Goal: Task Accomplishment & Management: Use online tool/utility

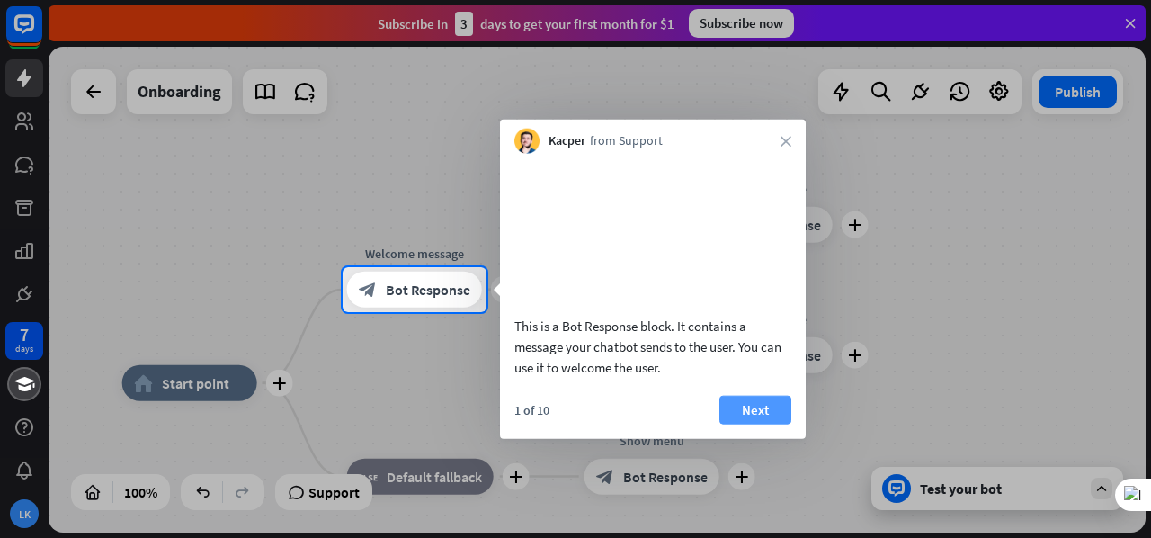
click at [742, 424] on button "Next" at bounding box center [755, 409] width 72 height 29
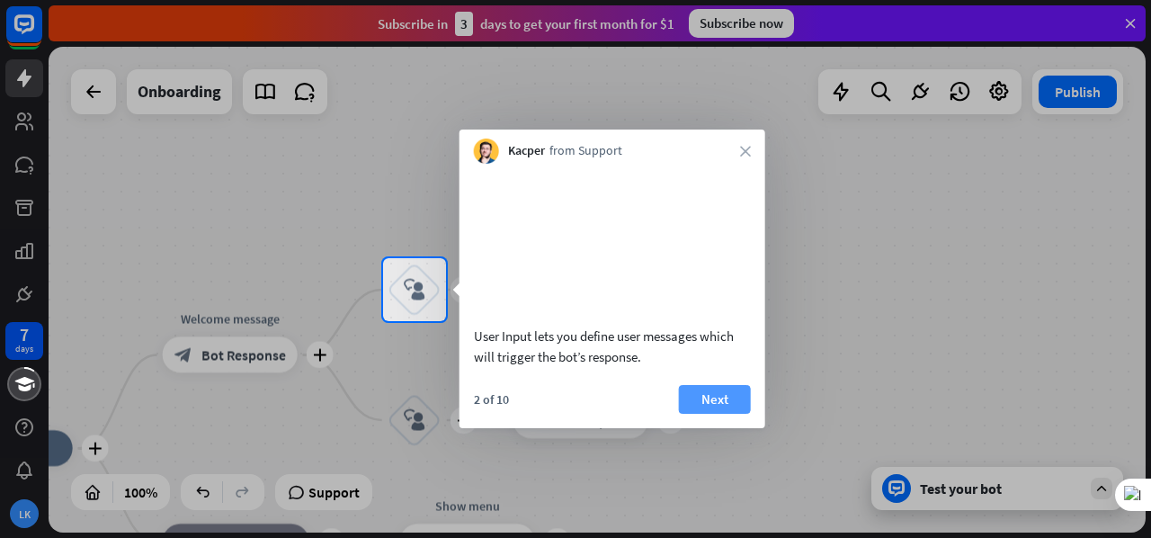
click at [719, 413] on button "Next" at bounding box center [715, 399] width 72 height 29
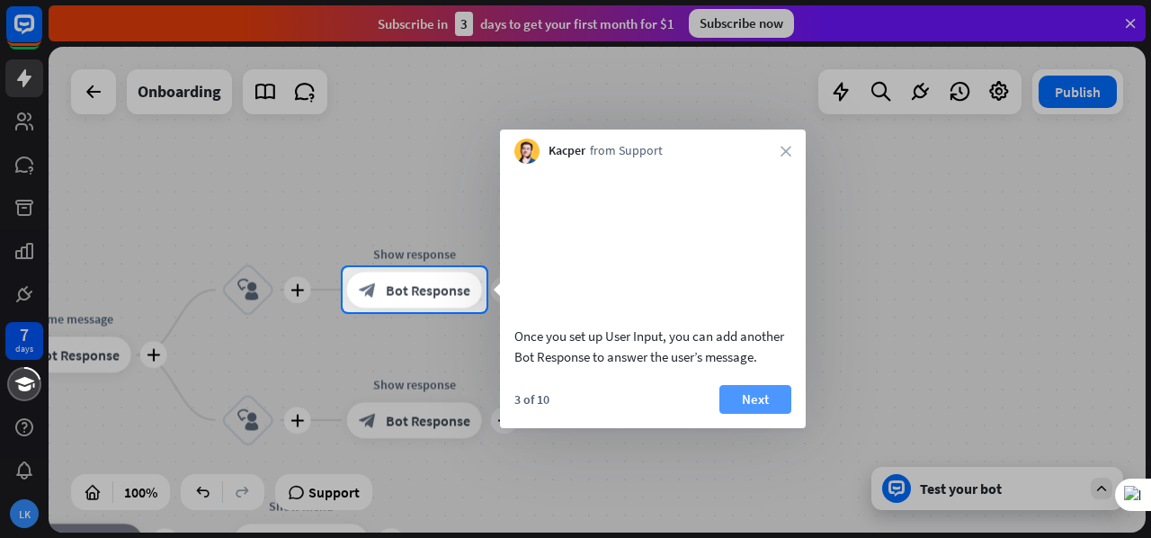
click at [755, 413] on button "Next" at bounding box center [755, 399] width 72 height 29
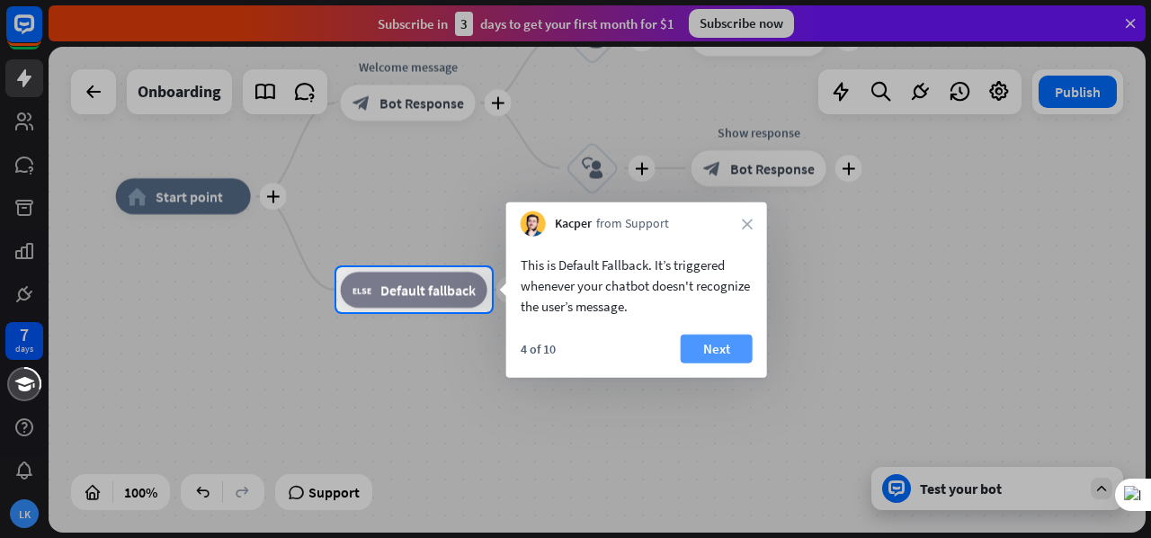
click at [709, 355] on button "Next" at bounding box center [717, 348] width 72 height 29
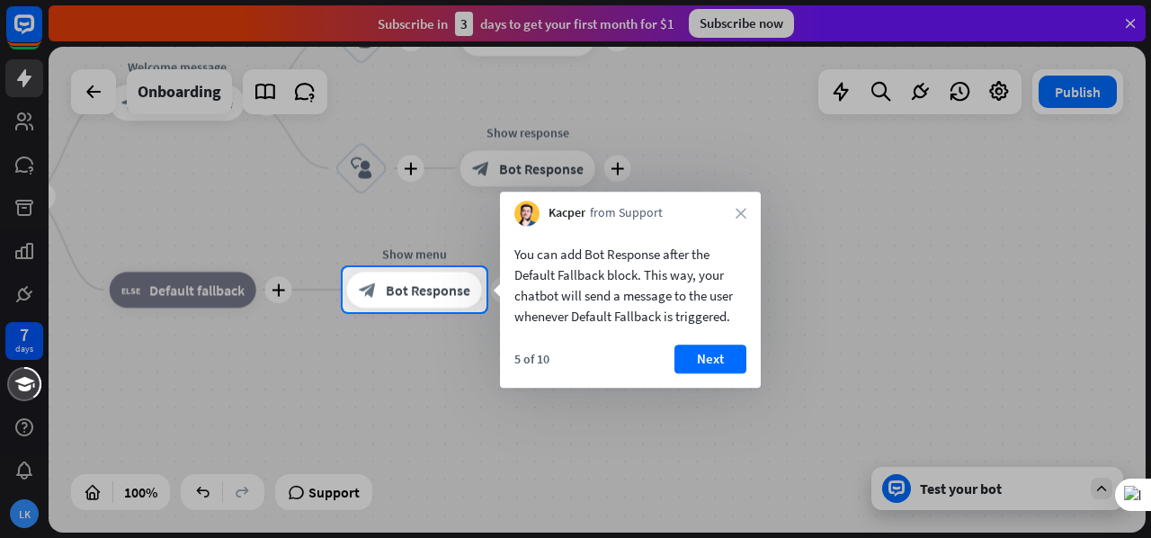
click at [709, 355] on button "Next" at bounding box center [710, 358] width 72 height 29
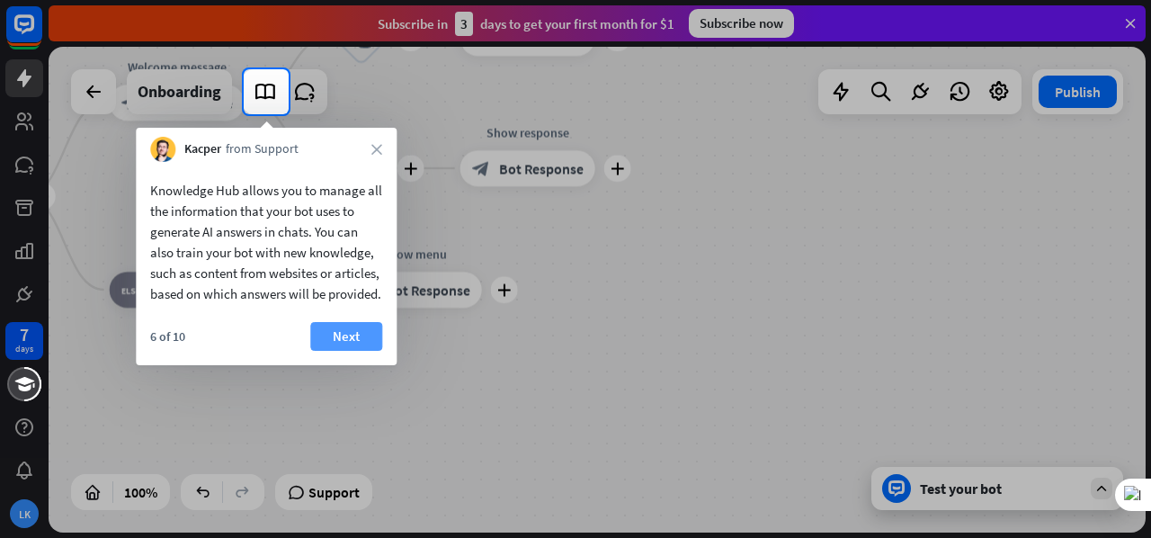
click at [343, 349] on button "Next" at bounding box center [346, 336] width 72 height 29
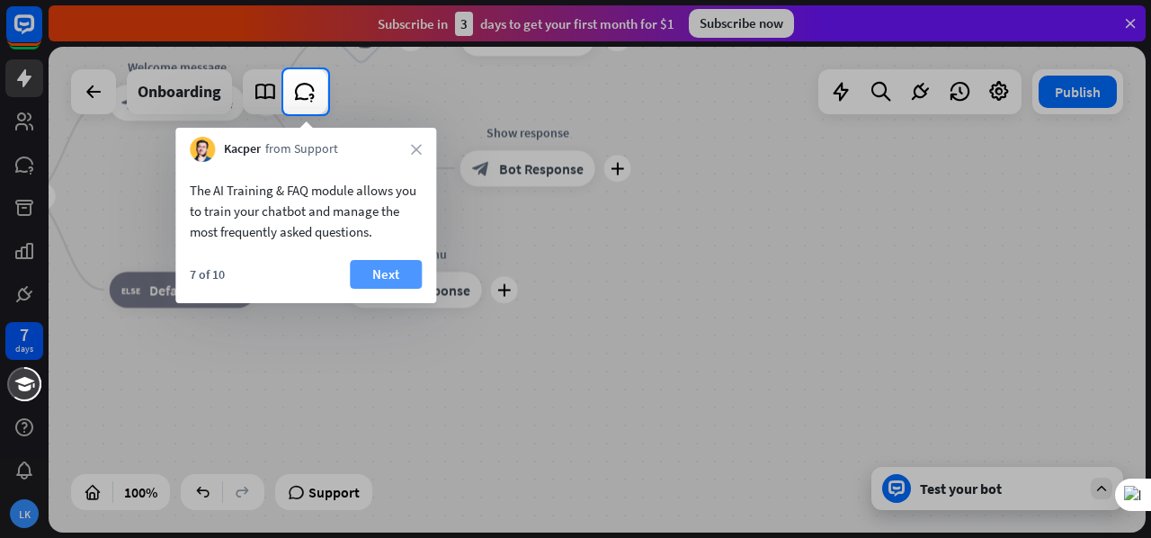
click at [397, 272] on button "Next" at bounding box center [386, 274] width 72 height 29
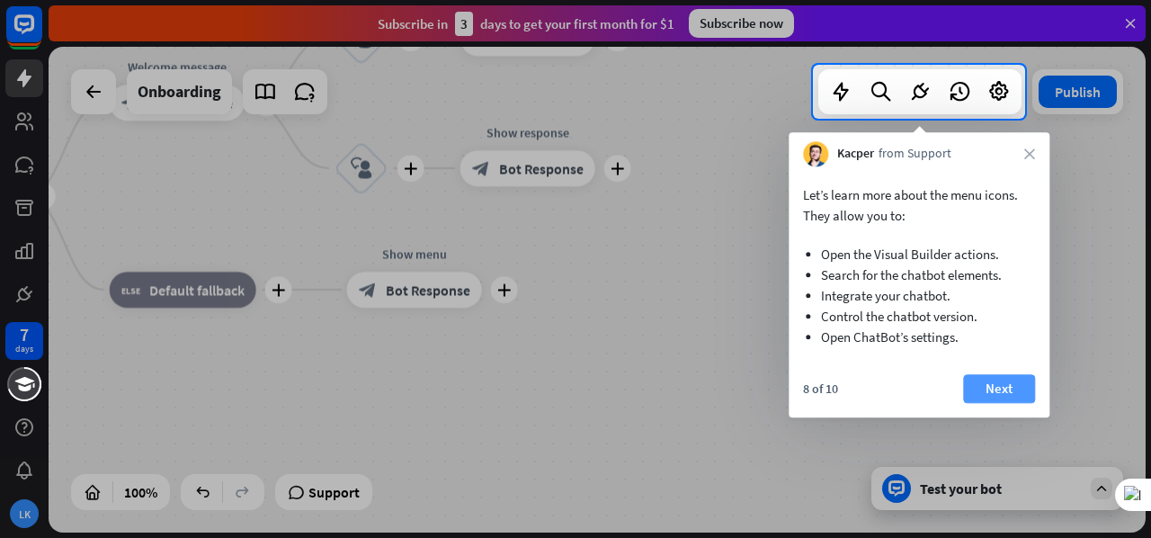
click at [979, 378] on button "Next" at bounding box center [999, 388] width 72 height 29
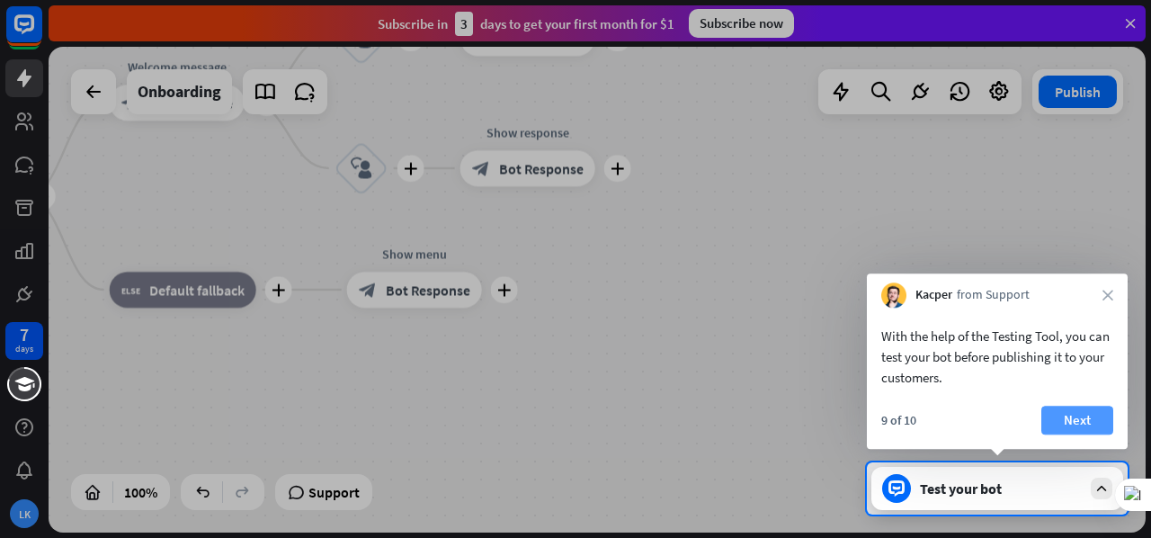
click at [1074, 415] on button "Next" at bounding box center [1077, 420] width 72 height 29
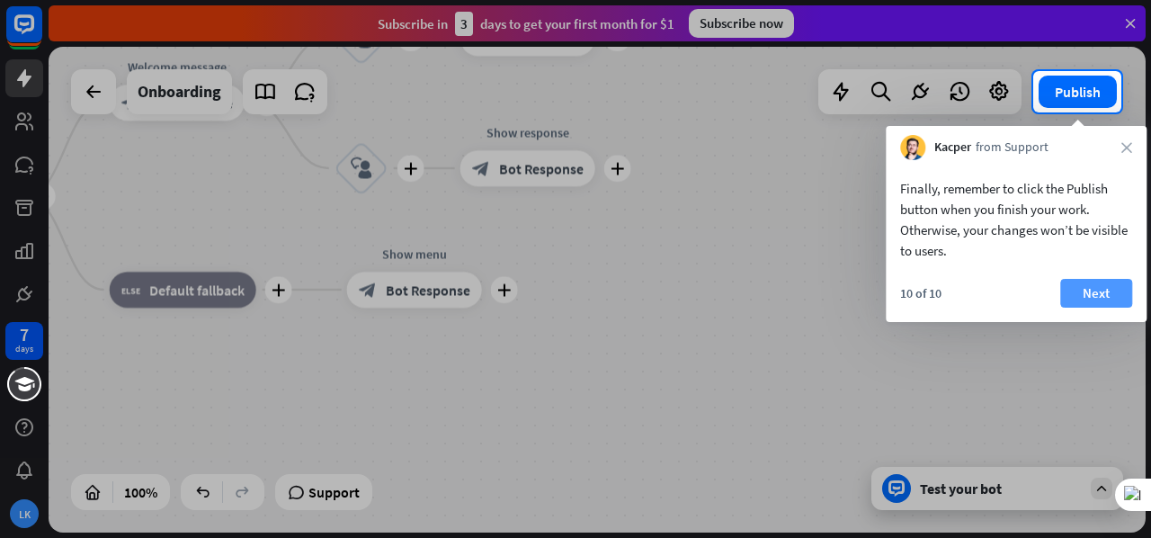
click at [1090, 302] on button "Next" at bounding box center [1096, 293] width 72 height 29
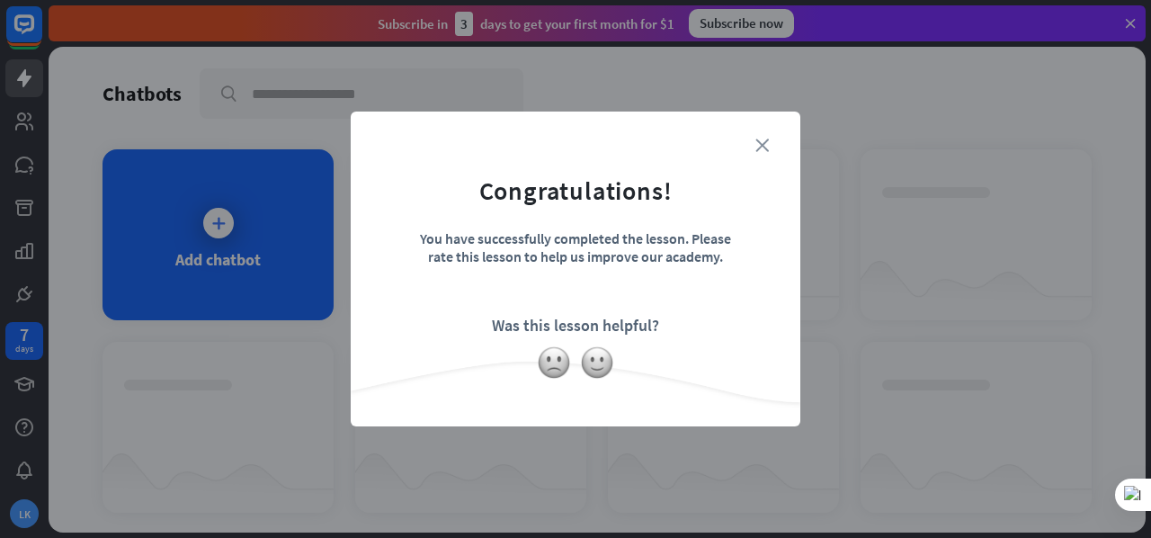
click at [763, 149] on icon "close" at bounding box center [761, 144] width 13 height 13
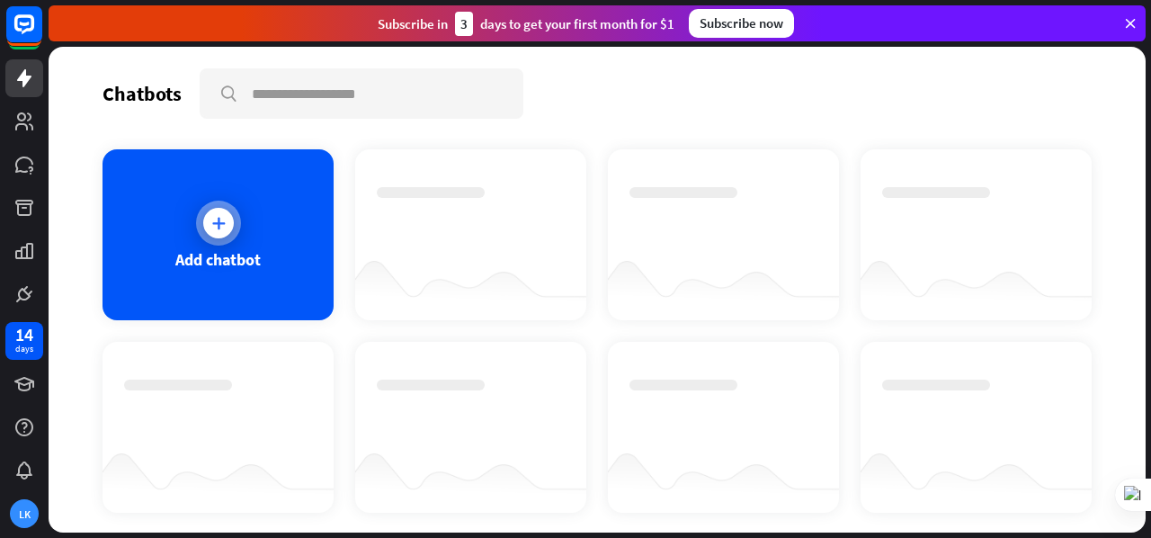
click at [220, 230] on icon at bounding box center [219, 223] width 18 height 18
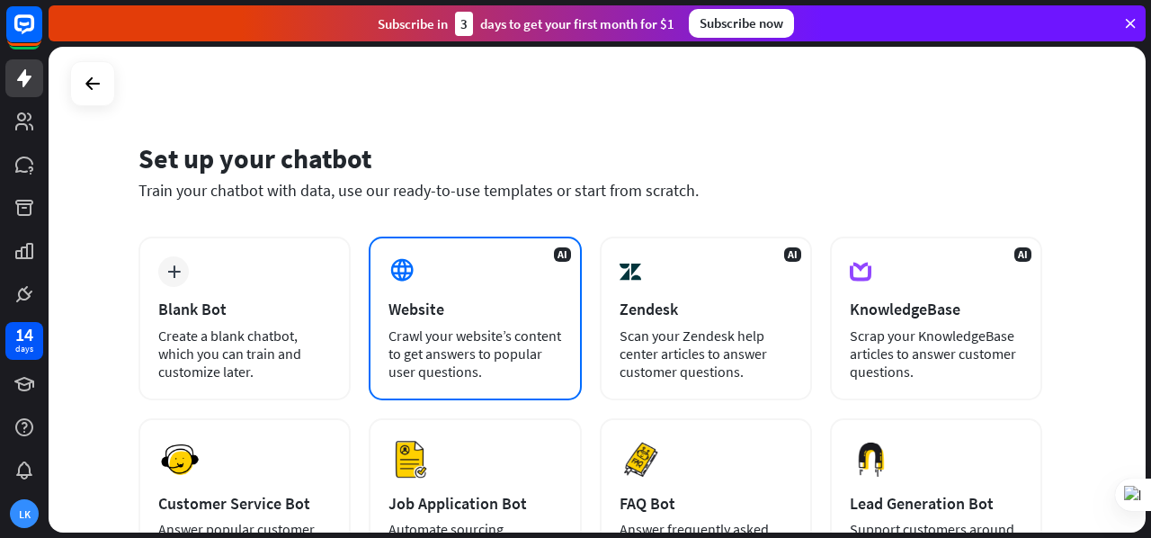
click at [445, 322] on div "AI Website Crawl your website’s content to get answers to popular user question…" at bounding box center [475, 318] width 212 height 164
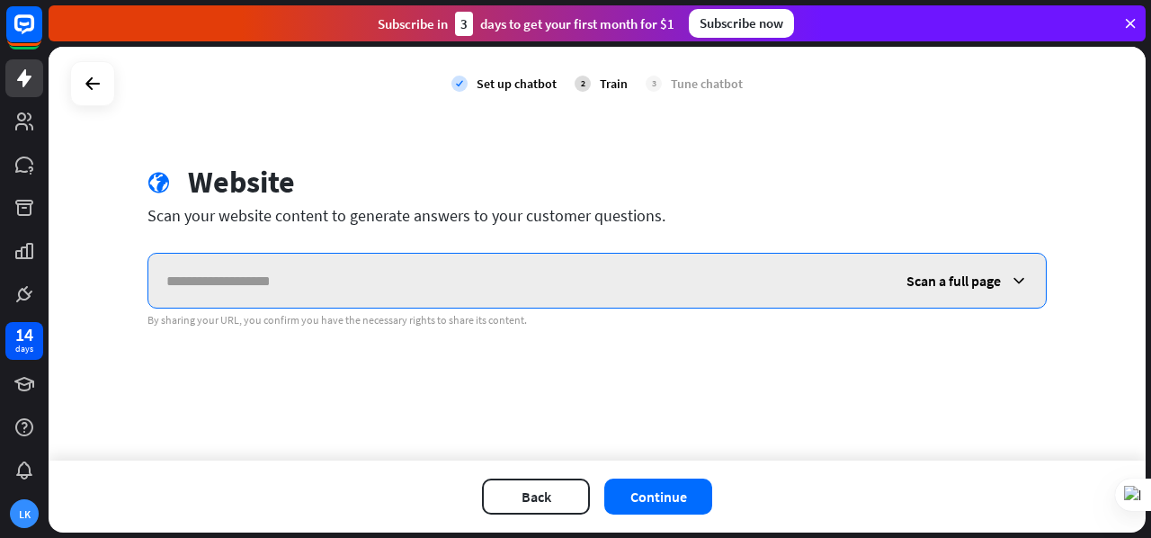
click at [215, 274] on input "text" at bounding box center [518, 281] width 740 height 54
paste input "**********"
type input "**********"
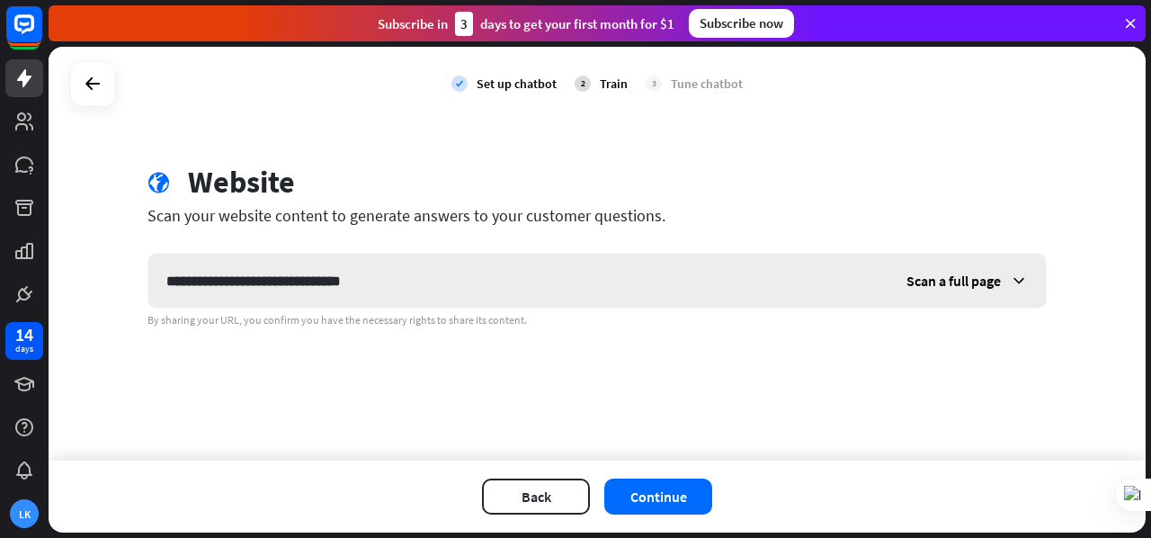
click at [941, 276] on span "Scan a full page" at bounding box center [953, 281] width 94 height 18
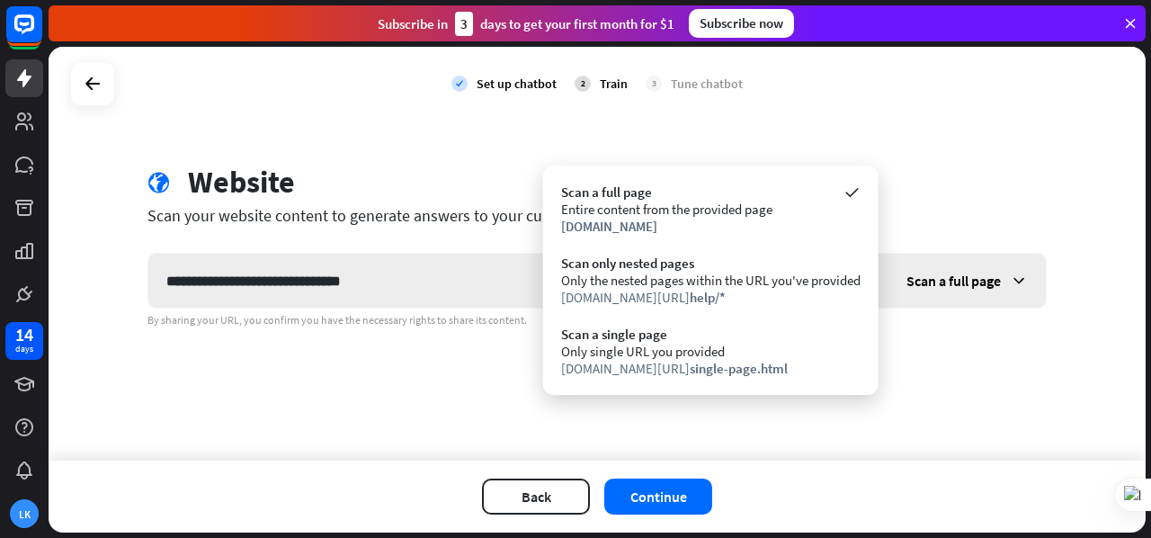
click at [941, 276] on span "Scan a full page" at bounding box center [953, 281] width 94 height 18
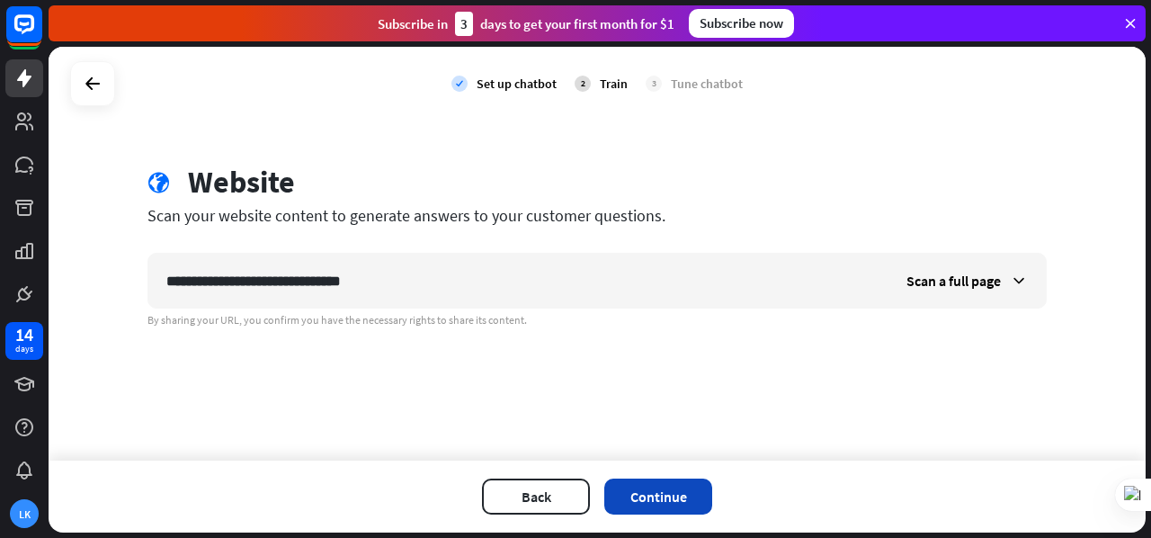
click at [673, 496] on button "Continue" at bounding box center [658, 496] width 108 height 36
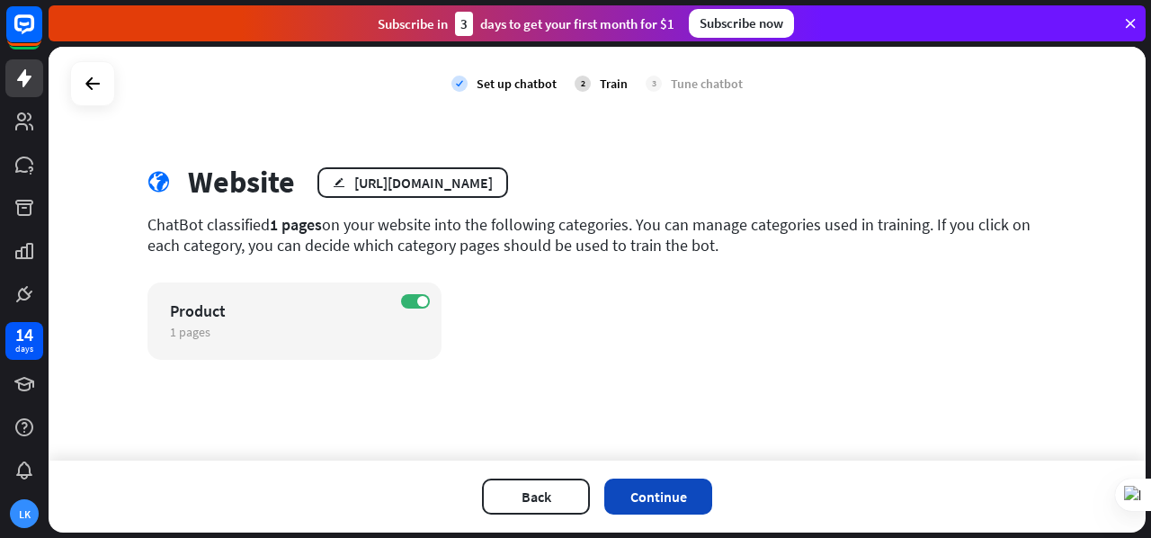
click at [658, 497] on button "Continue" at bounding box center [658, 496] width 108 height 36
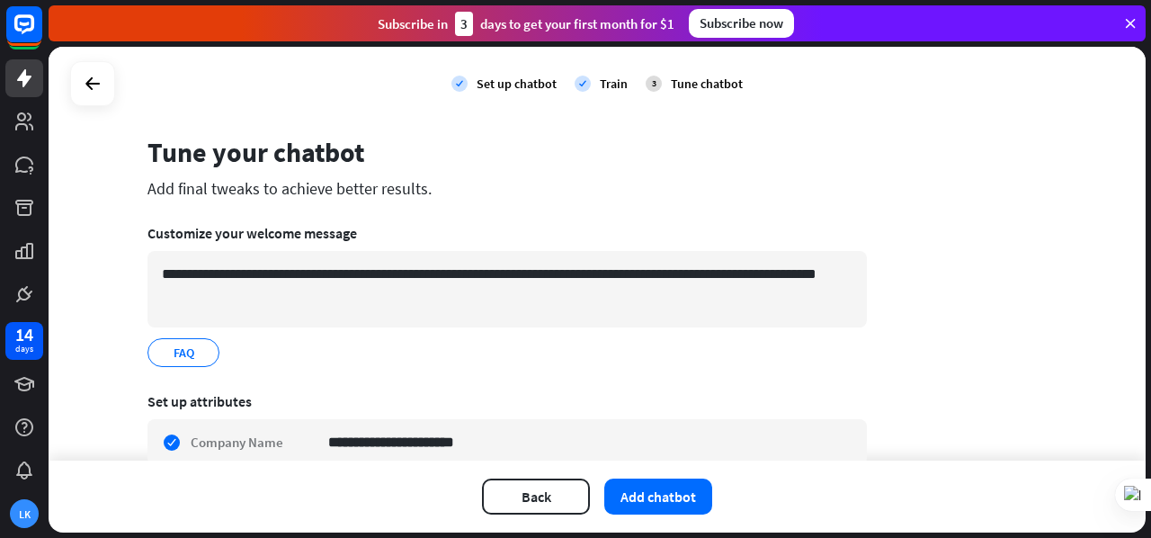
scroll to position [113, 0]
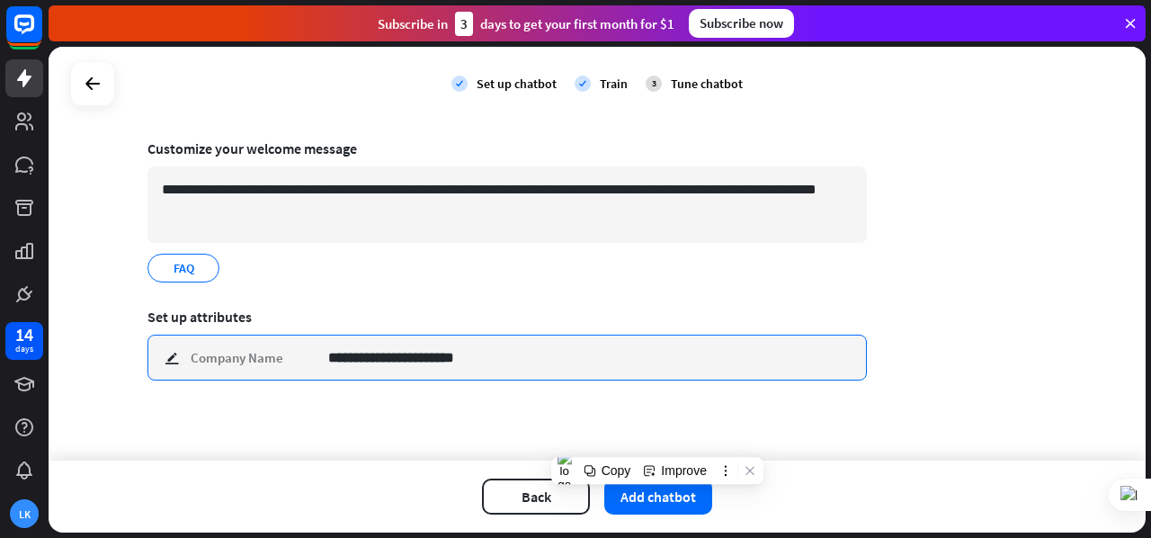
click at [572, 352] on input "**********" at bounding box center [590, 357] width 524 height 44
click at [592, 355] on input "**********" at bounding box center [590, 357] width 524 height 44
click at [560, 359] on input "**********" at bounding box center [590, 357] width 524 height 44
type input "**********"
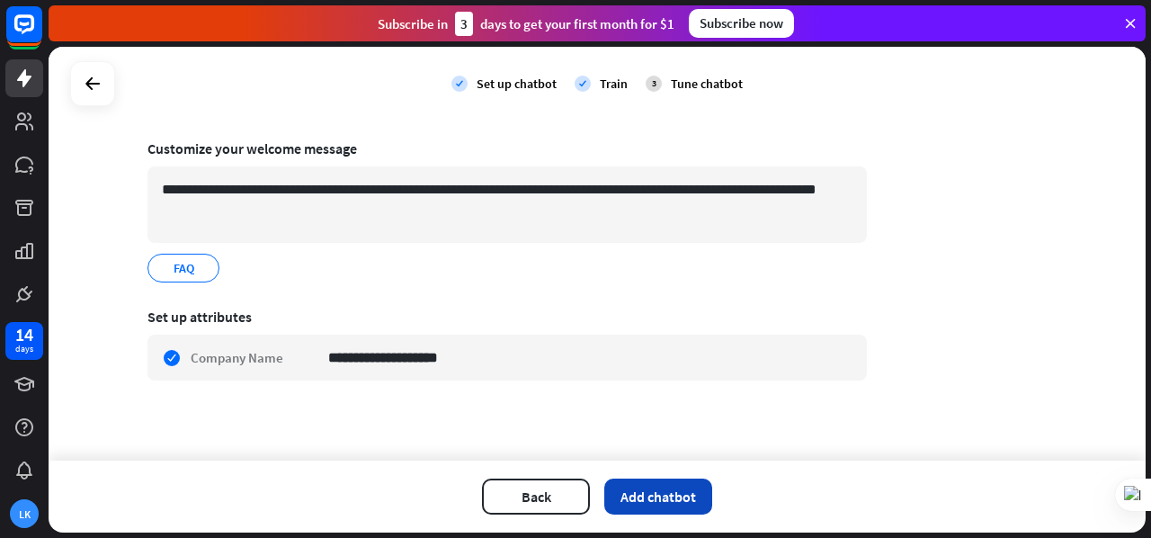
click at [660, 488] on button "Add chatbot" at bounding box center [658, 496] width 108 height 36
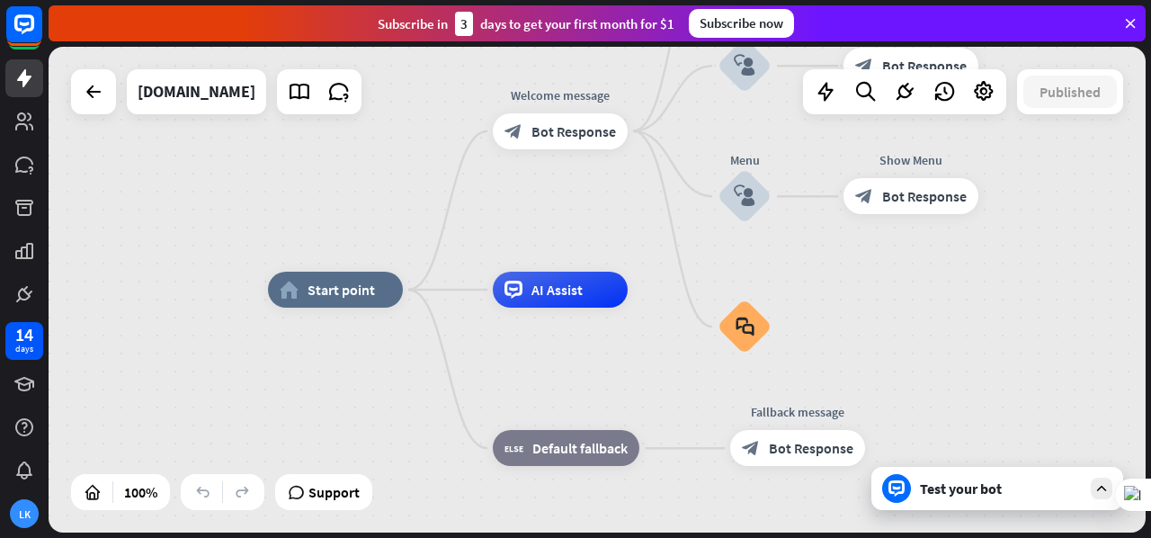
click at [955, 500] on div "Test your bot" at bounding box center [997, 488] width 252 height 43
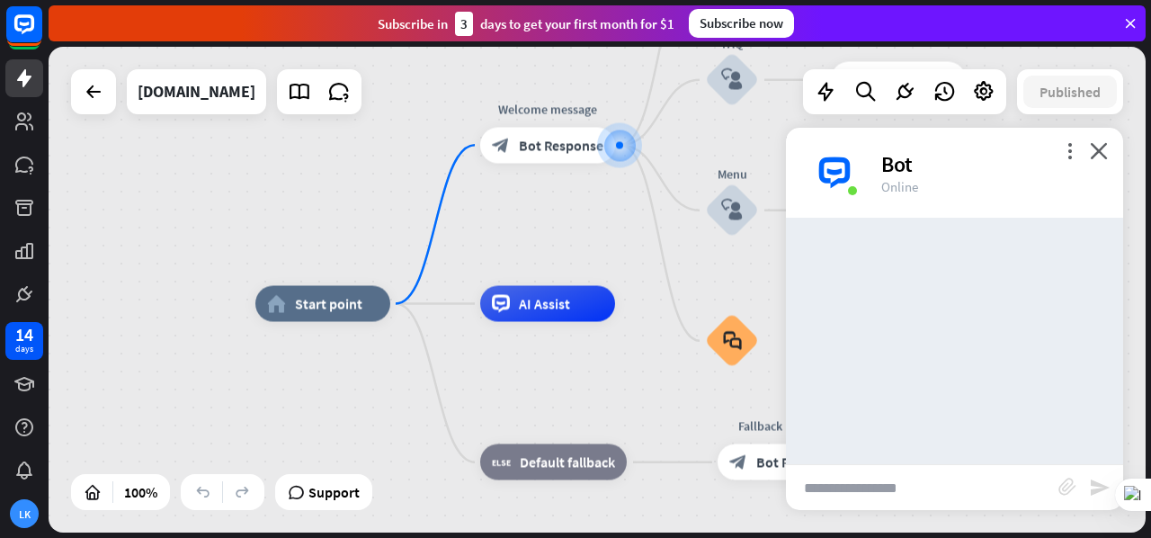
click at [887, 491] on input "text" at bounding box center [922, 487] width 272 height 45
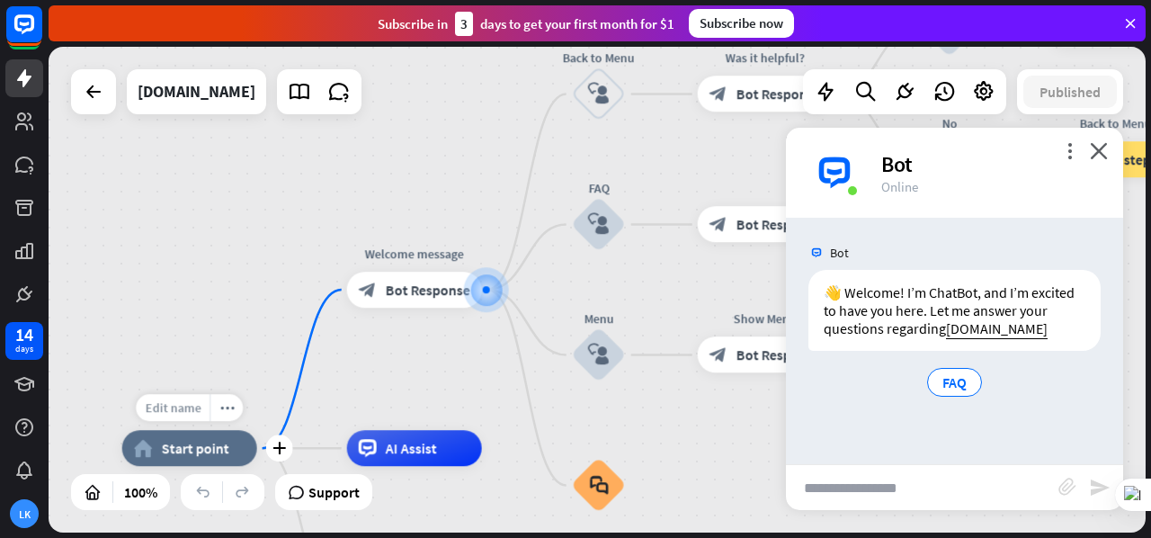
click at [178, 416] on div "Edit name" at bounding box center [173, 407] width 74 height 27
click at [213, 412] on input "text" at bounding box center [190, 408] width 126 height 25
click at [383, 409] on span "Edit name" at bounding box center [398, 407] width 56 height 16
click at [325, 371] on div "home_2 Start point Welcome message block_bot_response Bot Response Back to Menu…" at bounding box center [597, 290] width 1097 height 486
click at [886, 280] on div "👋 Welcome! I’m ChatBot, and I’m excited to have you here. Let me answer your qu…" at bounding box center [954, 310] width 292 height 81
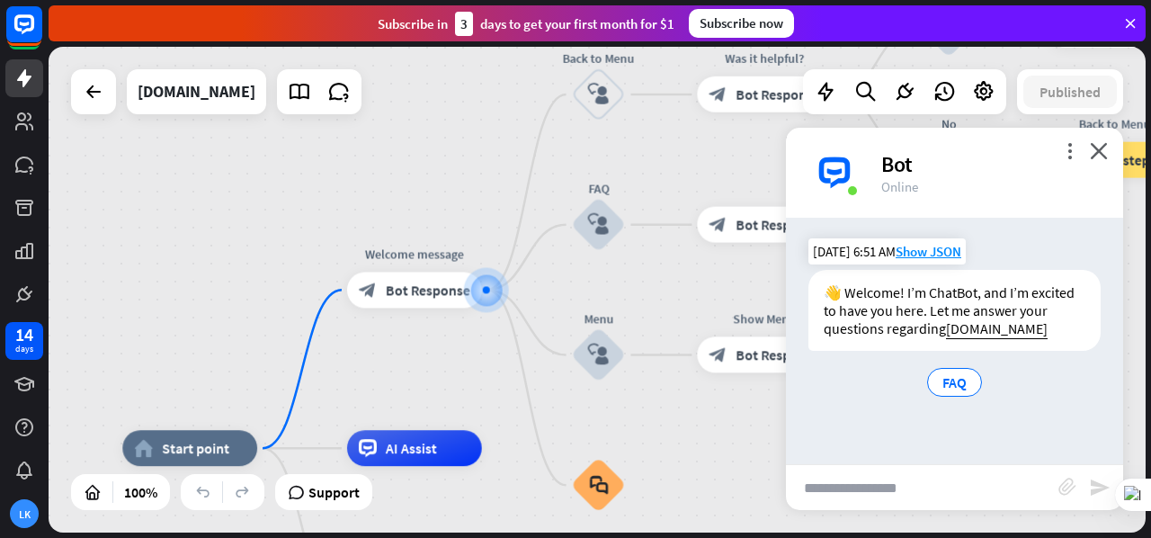
click at [883, 295] on div "👋 Welcome! I’m ChatBot, and I’m excited to have you here. Let me answer your qu…" at bounding box center [954, 310] width 292 height 81
drag, startPoint x: 936, startPoint y: 241, endPoint x: 934, endPoint y: 254, distance: 12.7
click at [934, 254] on div "[DATE] 6:51 AM Show JSON" at bounding box center [886, 251] width 157 height 26
click at [934, 254] on span "Show JSON" at bounding box center [929, 251] width 66 height 17
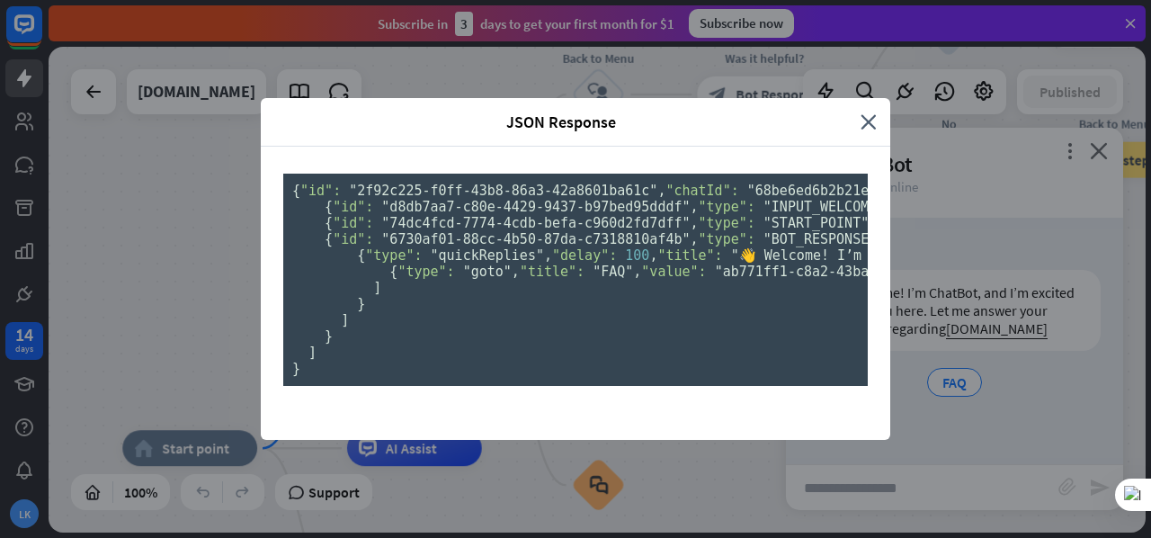
click at [1039, 183] on span ""68be6ec855d9140007cadc45"" at bounding box center [1144, 191] width 211 height 16
drag, startPoint x: 872, startPoint y: 303, endPoint x: 869, endPoint y: 329, distance: 26.3
click at [869, 329] on div "{ "id": "2f92c225-f0ff-43b8-86a3-42a8601ba61c" , "chatId": "68be6ed6b2b21e0007d…" at bounding box center [575, 293] width 629 height 293
click at [864, 111] on icon "close" at bounding box center [869, 121] width 16 height 21
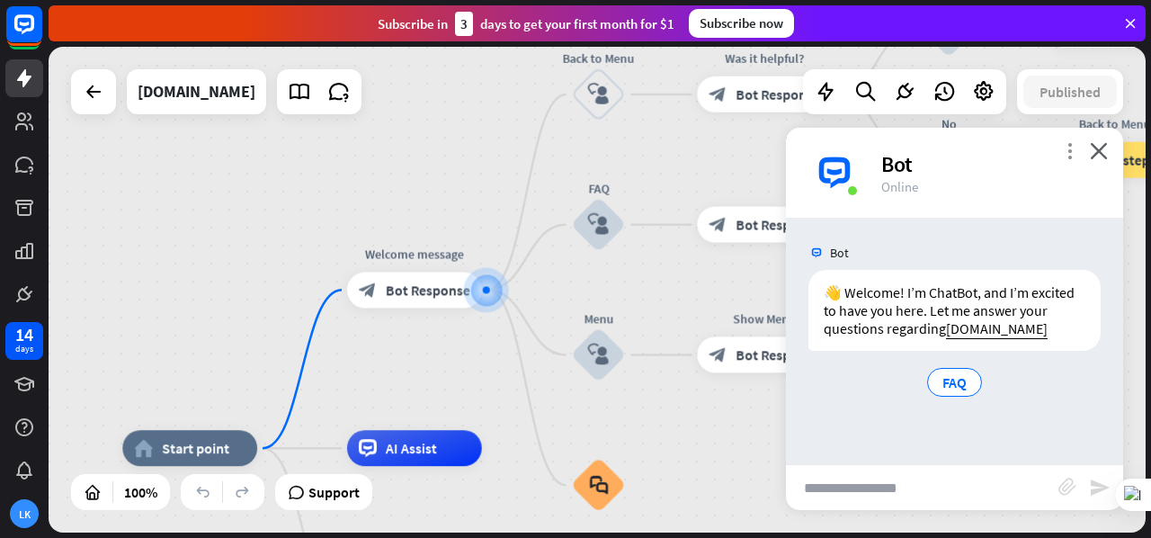
click at [1066, 153] on icon "more_vert" at bounding box center [1069, 150] width 17 height 17
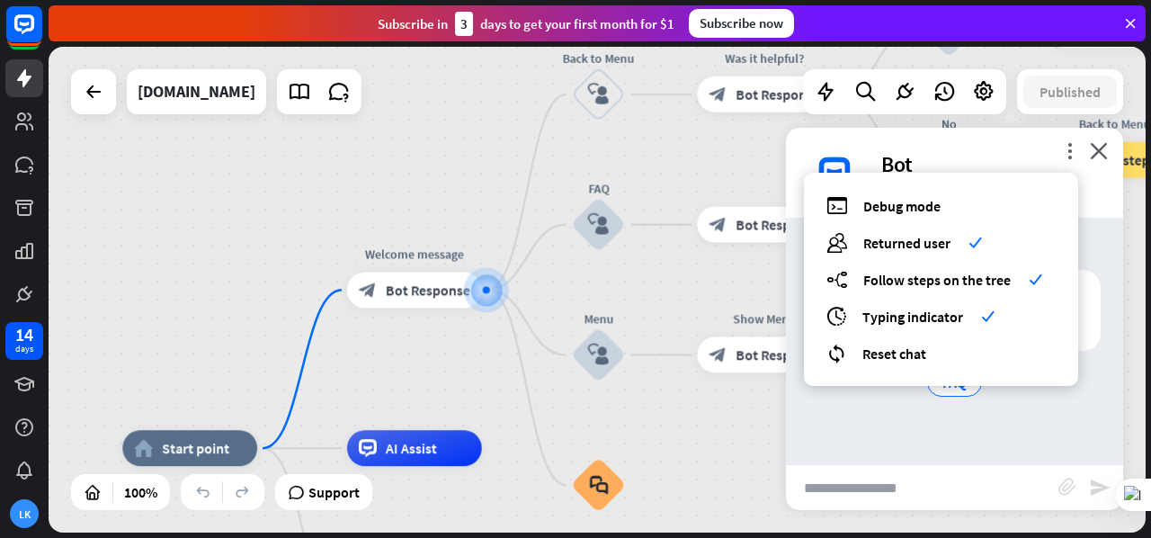
click at [387, 212] on div "home_2 Start point Welcome message block_bot_response Bot Response Back to Menu…" at bounding box center [597, 290] width 1097 height 486
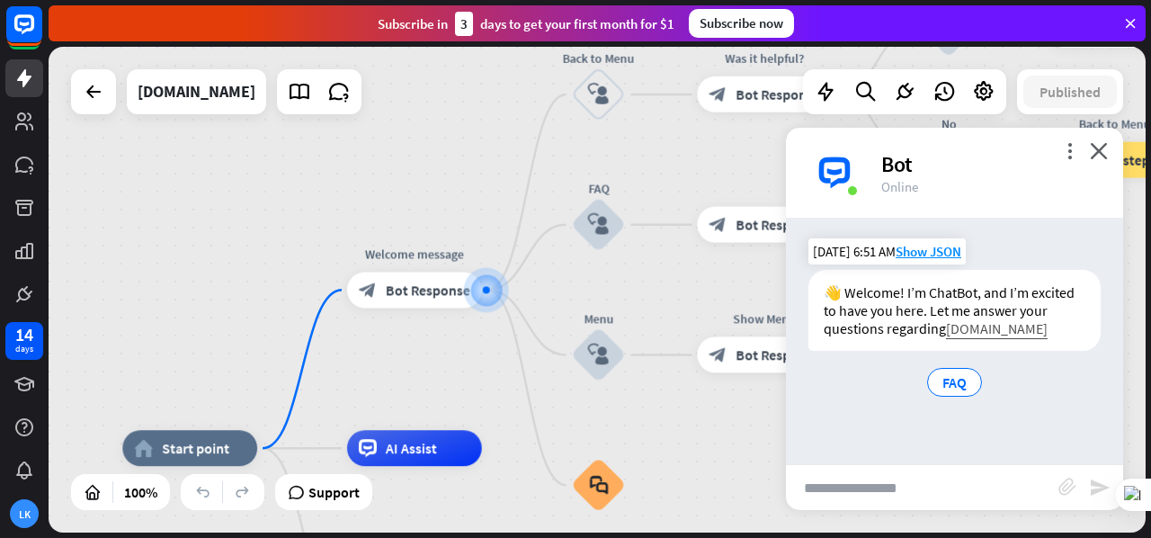
click at [967, 337] on link "[DOMAIN_NAME]" at bounding box center [997, 328] width 102 height 18
click at [964, 391] on span "FAQ" at bounding box center [954, 382] width 24 height 18
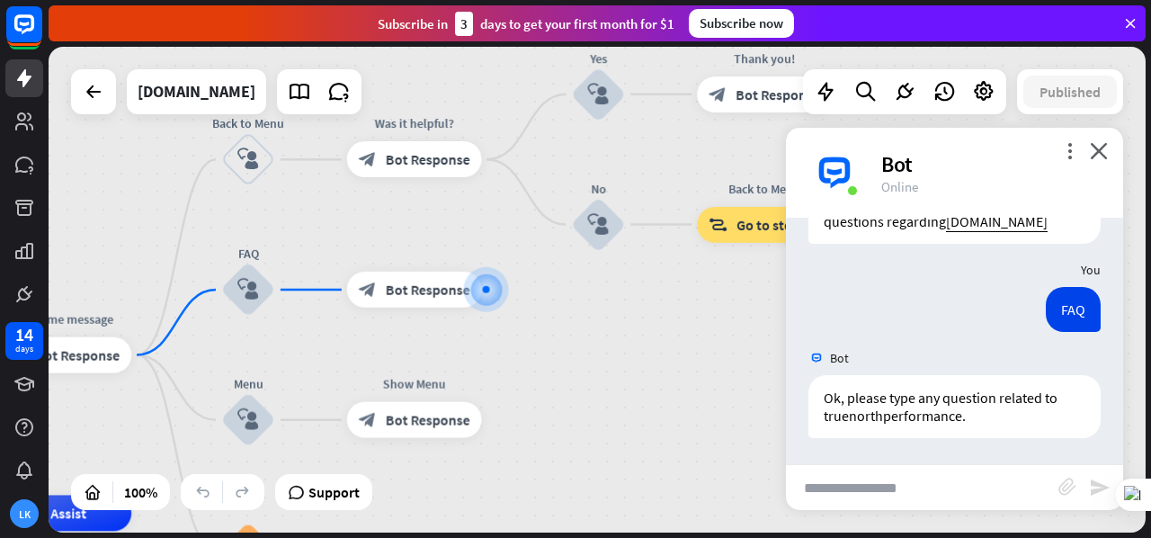
scroll to position [125, 0]
click at [894, 496] on input "text" at bounding box center [922, 487] width 272 height 45
type input "**********"
click at [1103, 495] on icon "send" at bounding box center [1100, 488] width 22 height 22
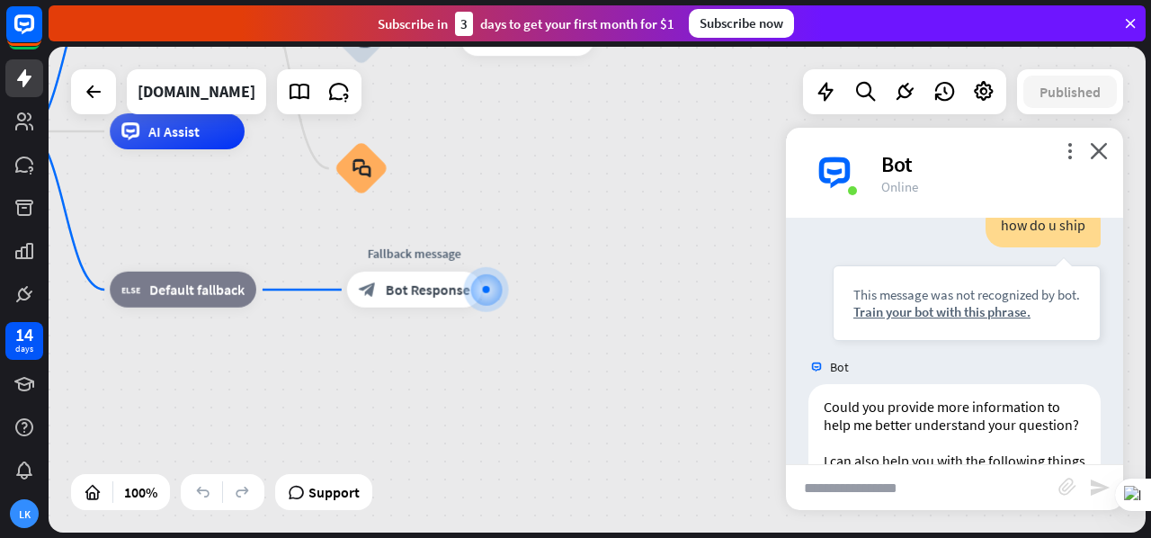
scroll to position [381, 0]
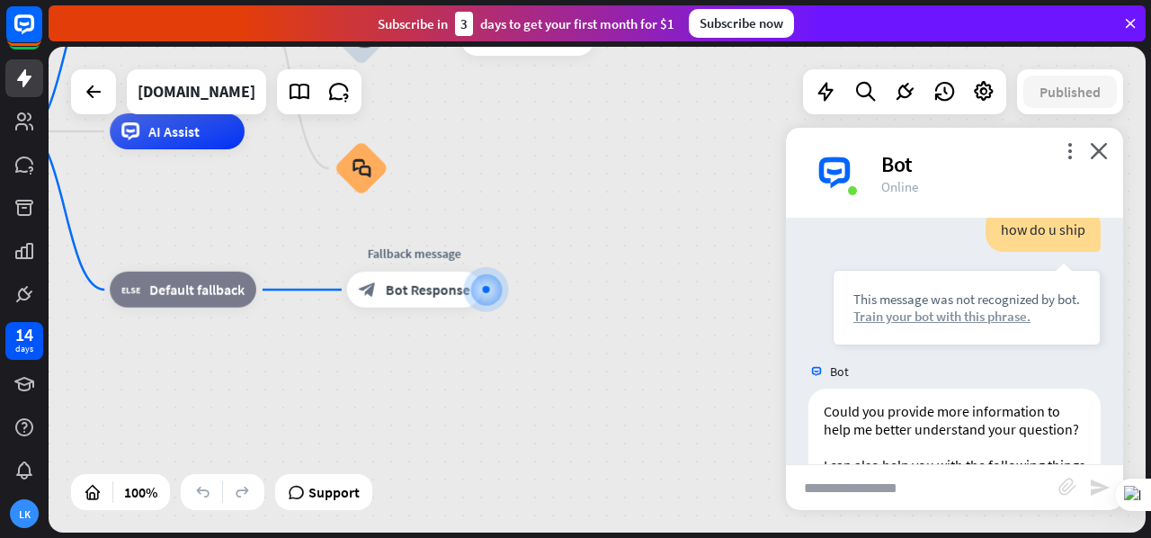
click at [861, 325] on div "Train your bot with this phrase." at bounding box center [966, 316] width 227 height 17
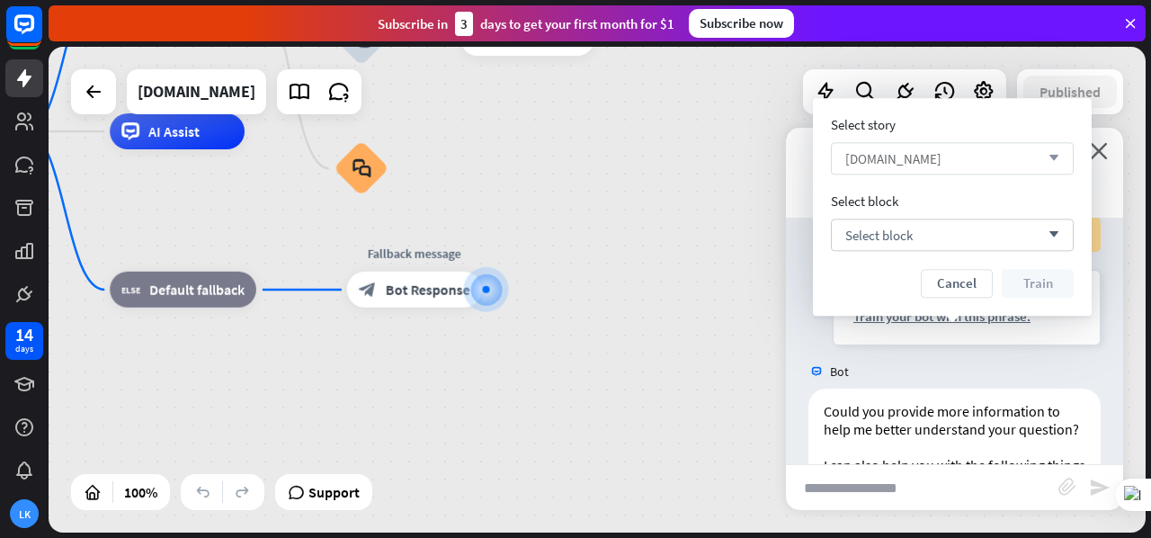
click at [1011, 164] on div "[DOMAIN_NAME] arrow_down" at bounding box center [952, 158] width 243 height 32
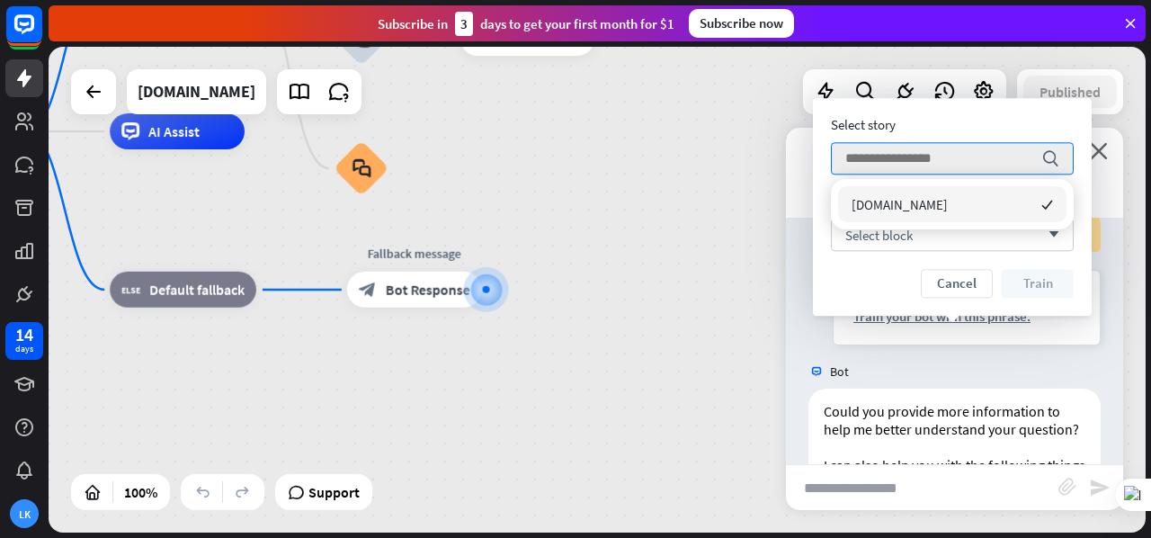
click at [994, 193] on div "[DOMAIN_NAME] checked" at bounding box center [952, 204] width 228 height 36
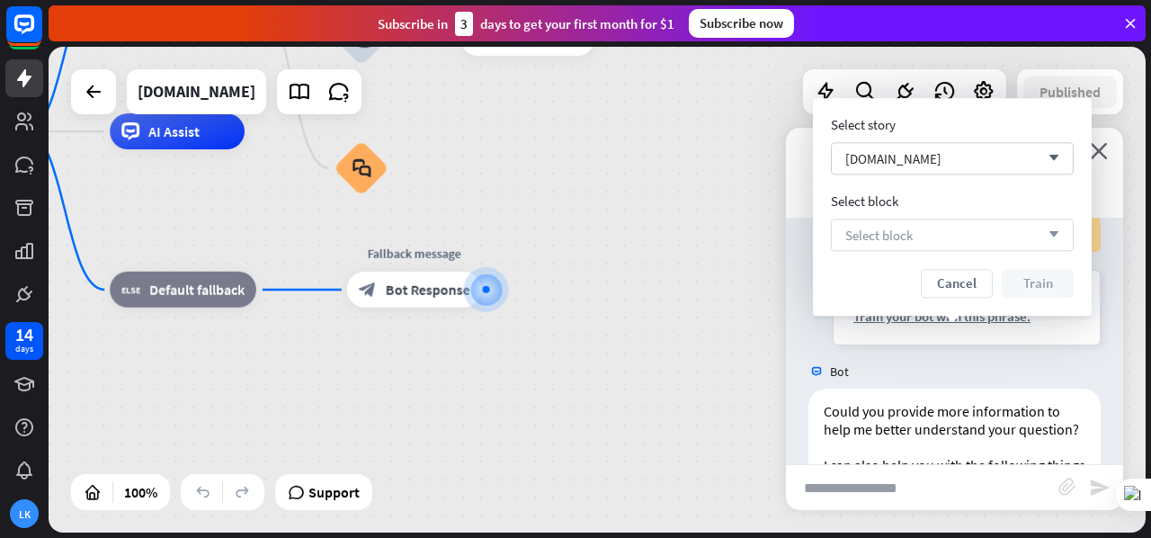
click at [989, 235] on div "Select block arrow_down" at bounding box center [952, 234] width 243 height 32
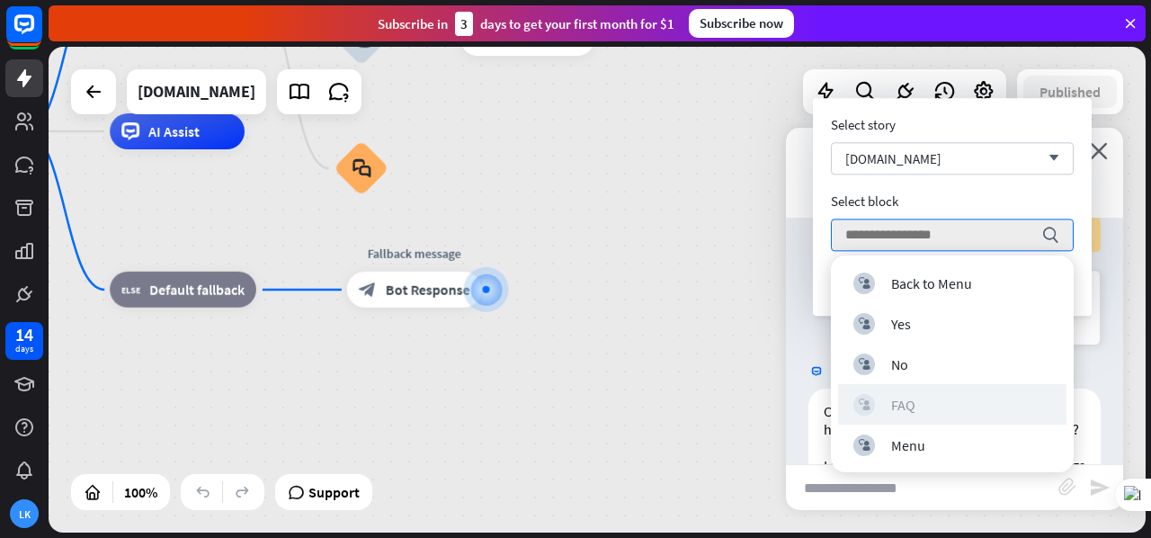
click at [966, 394] on div "block_user_input FAQ" at bounding box center [952, 405] width 198 height 22
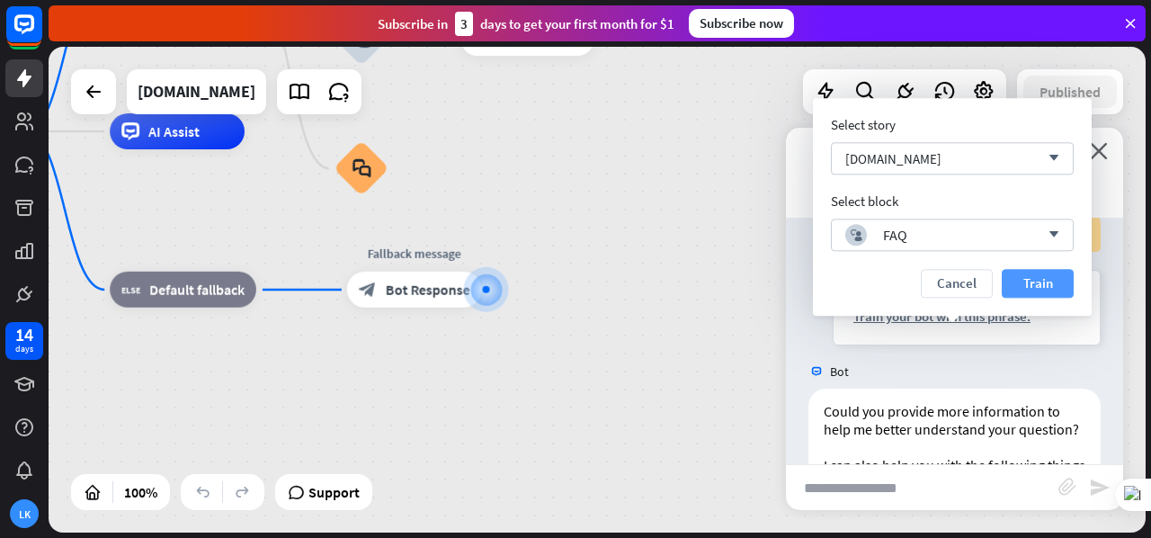
click at [1023, 275] on button "Train" at bounding box center [1038, 283] width 72 height 29
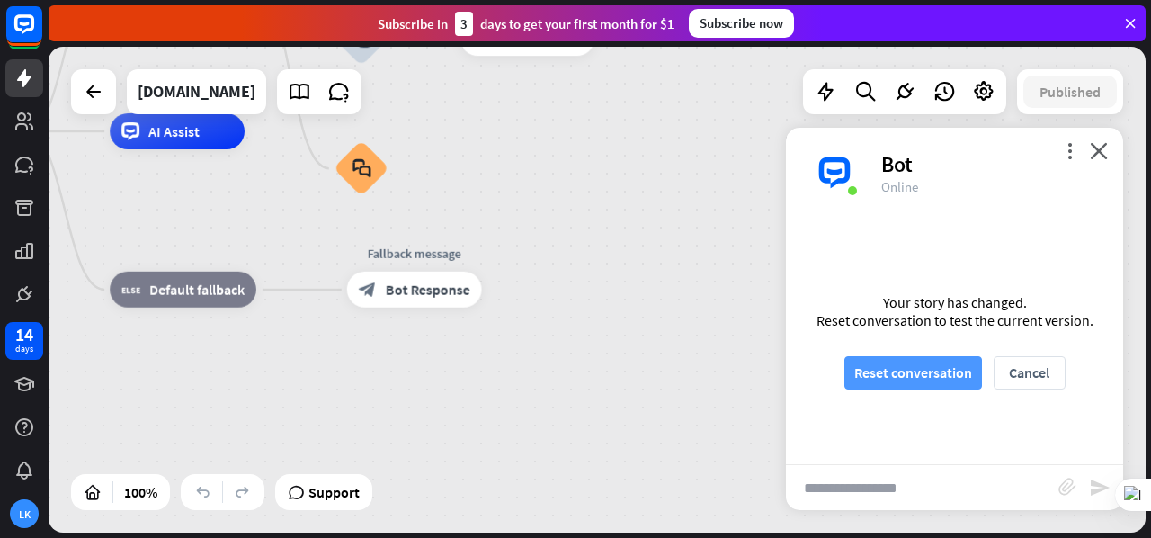
click at [906, 364] on button "Reset conversation" at bounding box center [913, 372] width 138 height 33
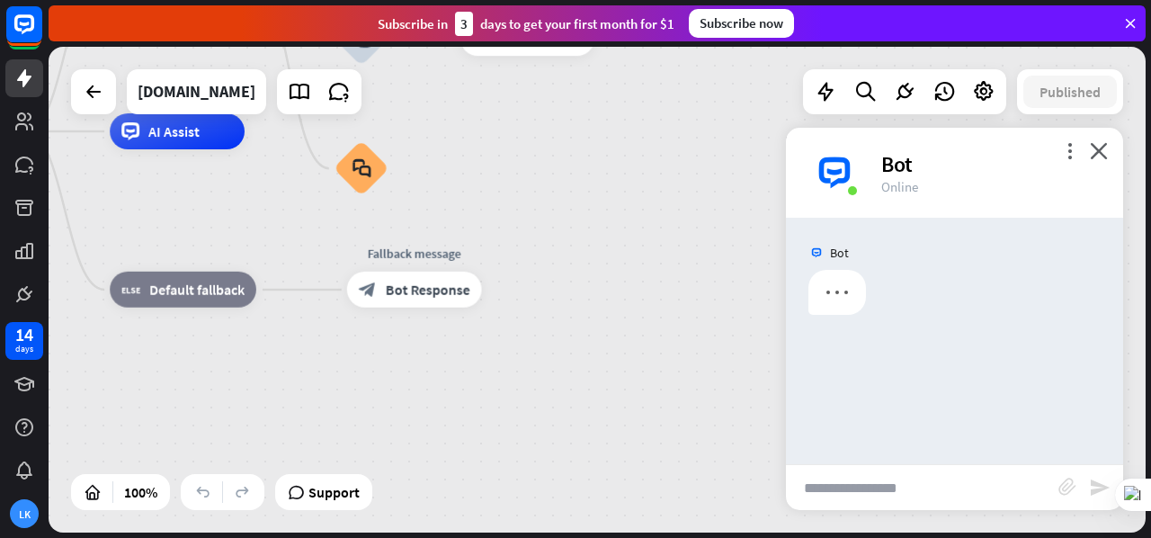
scroll to position [0, 0]
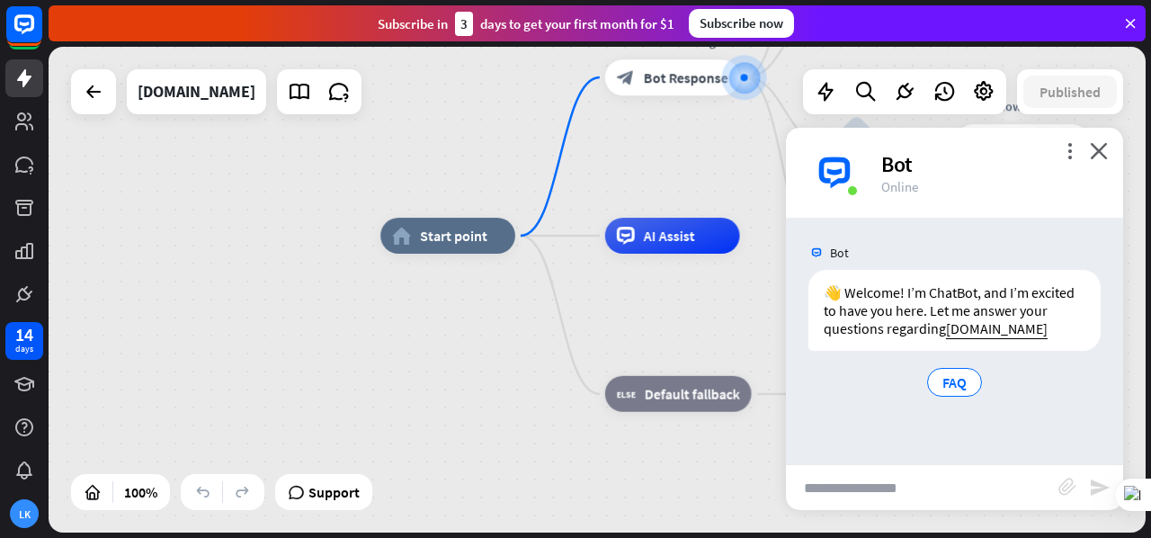
drag, startPoint x: 376, startPoint y: 366, endPoint x: 634, endPoint y: 153, distance: 334.7
click at [634, 153] on div "home_2 Start point Welcome message block_bot_response Bot Response Back to Menu…" at bounding box center [597, 290] width 1097 height 486
click at [475, 241] on span "Start point" at bounding box center [453, 235] width 67 height 18
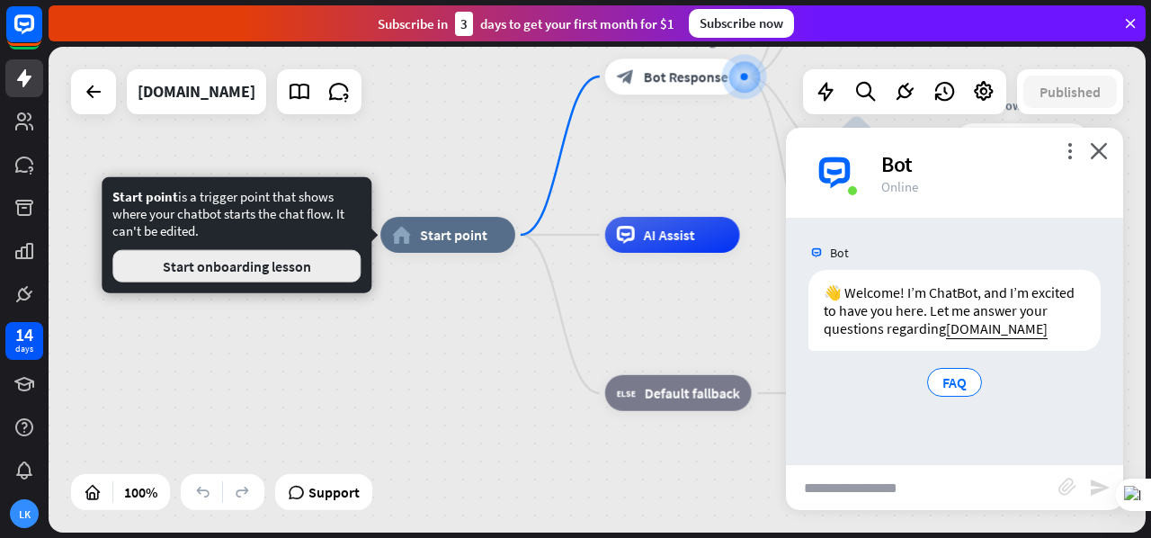
click at [277, 270] on button "Start onboarding lesson" at bounding box center [236, 266] width 248 height 32
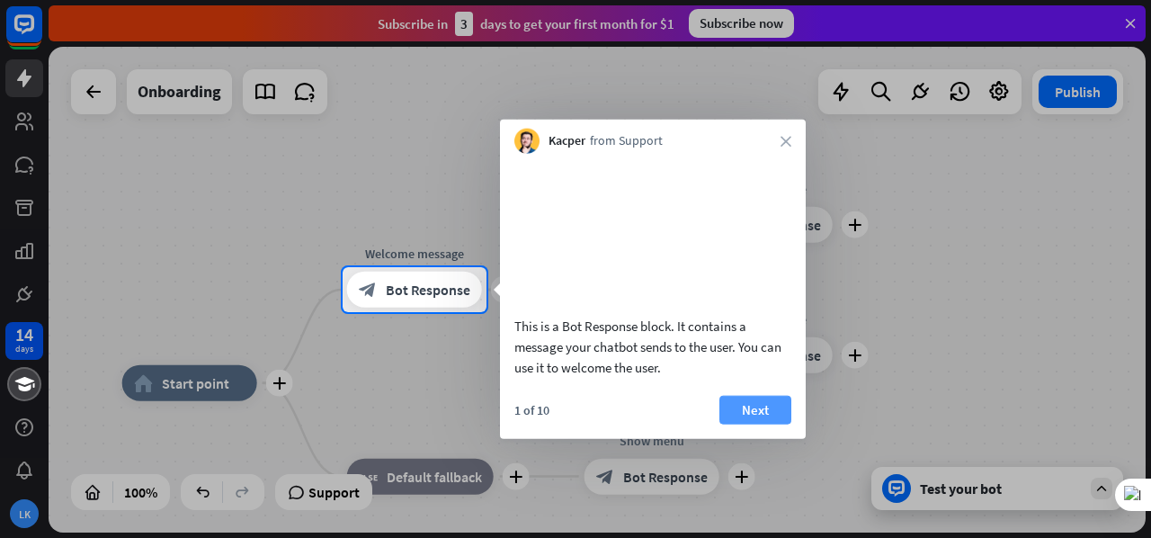
click at [746, 424] on button "Next" at bounding box center [755, 409] width 72 height 29
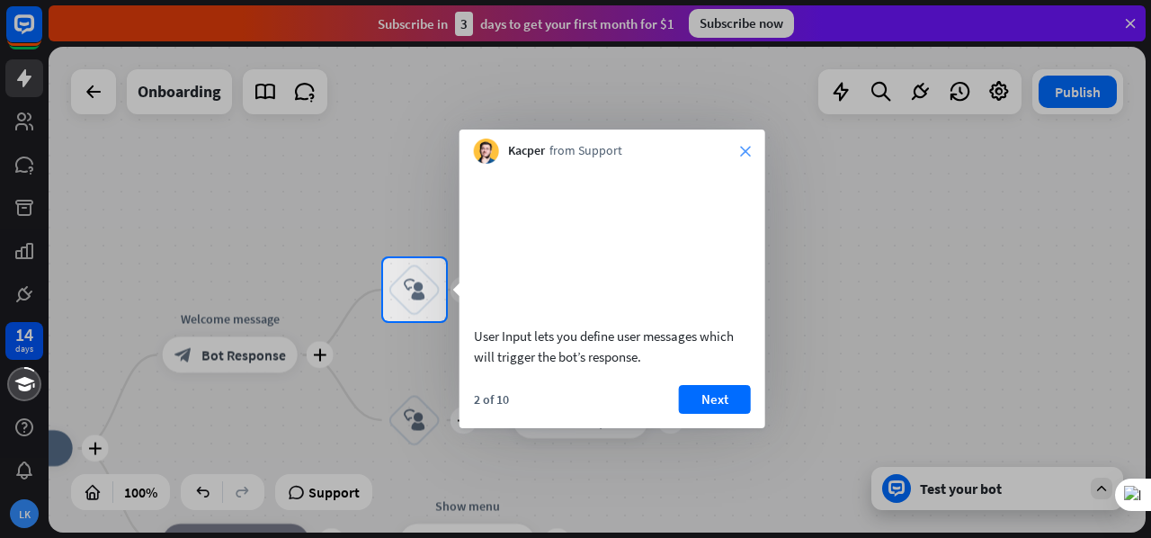
click at [742, 153] on icon "close" at bounding box center [745, 151] width 11 height 11
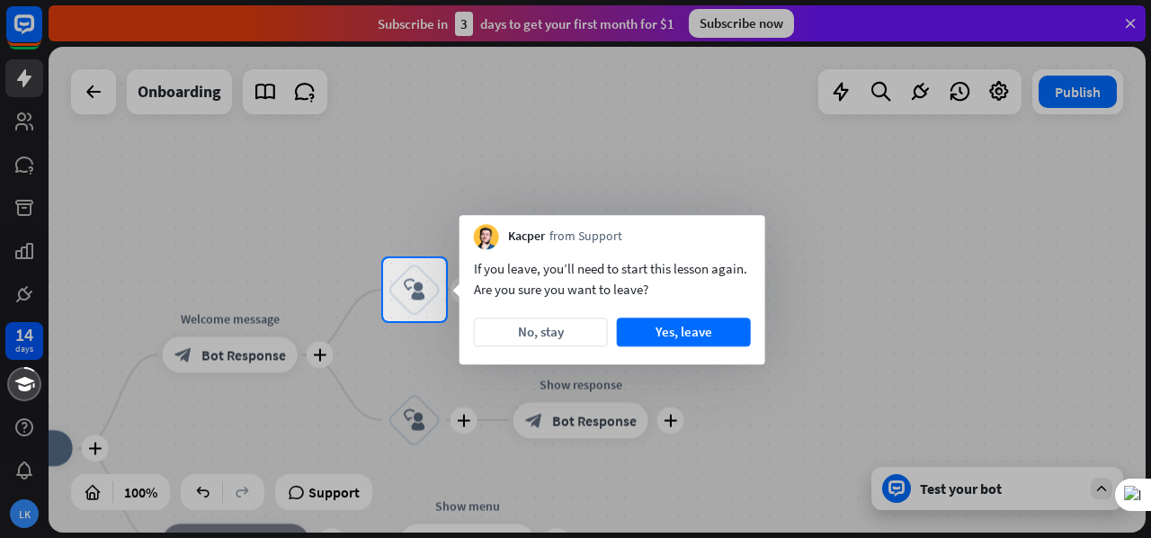
click at [742, 153] on div at bounding box center [575, 129] width 1151 height 258
click at [701, 331] on button "Yes, leave" at bounding box center [684, 331] width 134 height 29
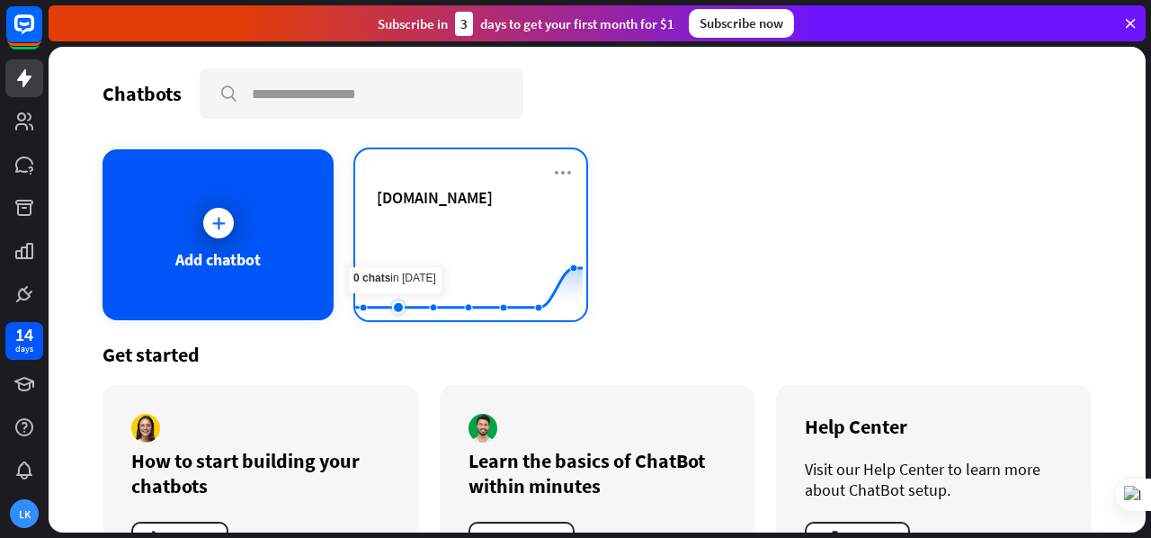
scroll to position [72, 0]
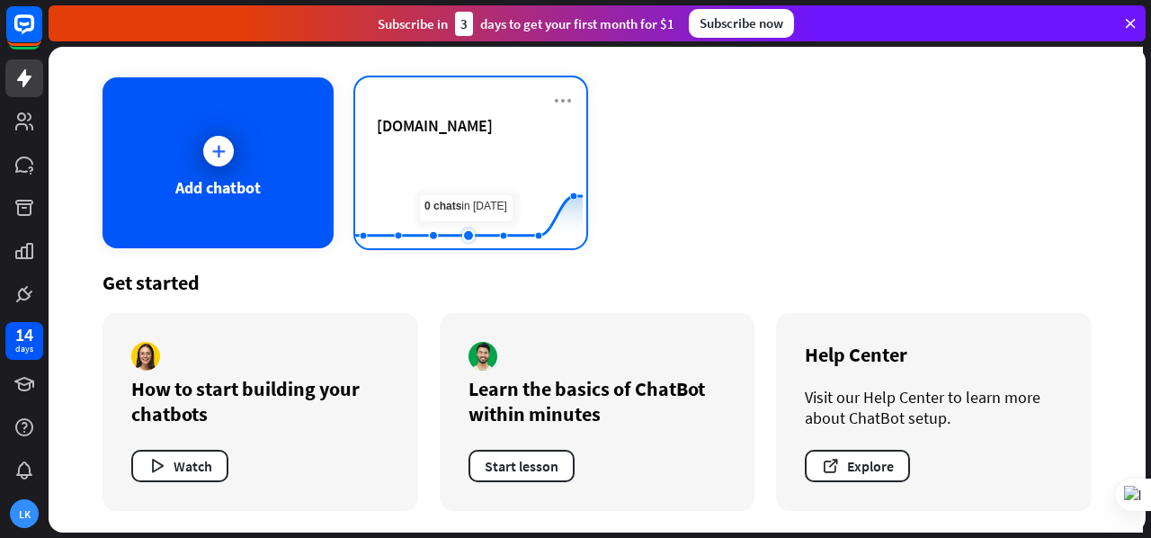
click at [448, 201] on rect at bounding box center [468, 203] width 227 height 112
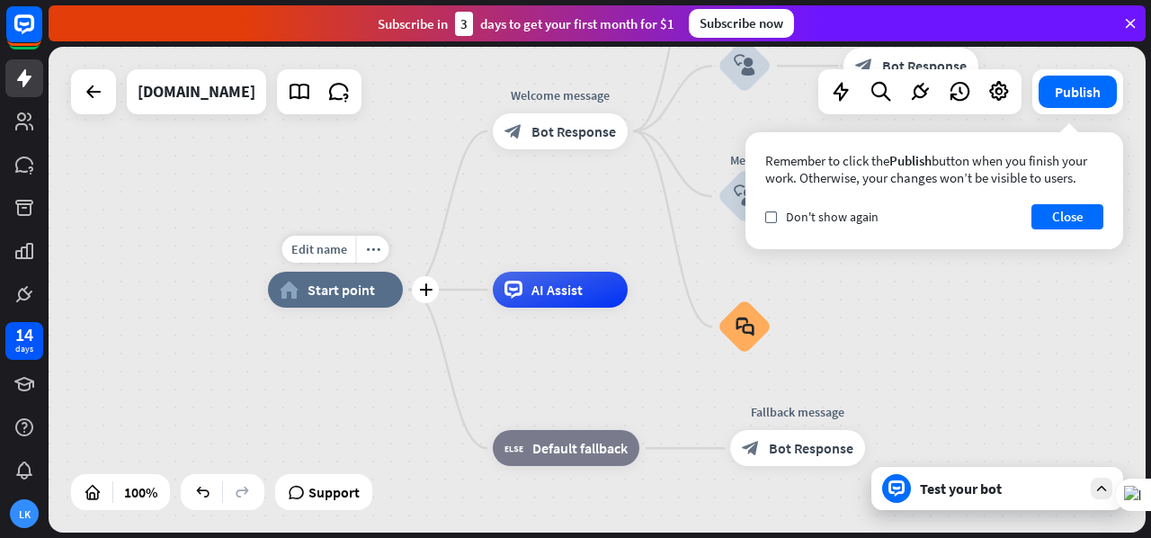
click at [372, 272] on div "Edit name more_horiz plus home_2 Start point" at bounding box center [335, 290] width 135 height 36
click at [372, 256] on div "more_horiz" at bounding box center [372, 249] width 33 height 27
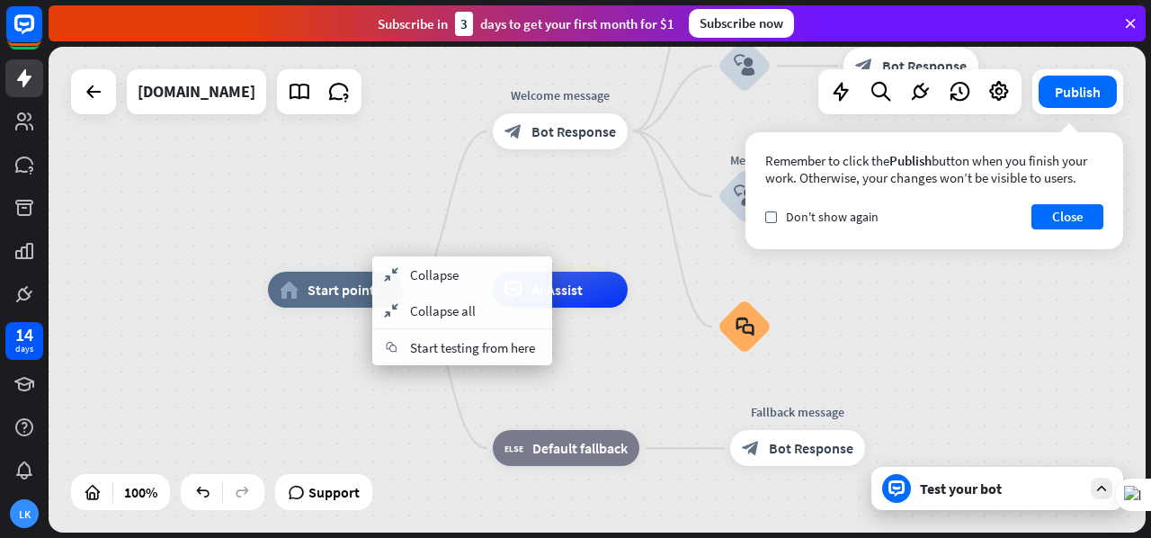
drag, startPoint x: 268, startPoint y: 370, endPoint x: 547, endPoint y: 185, distance: 334.2
click at [547, 290] on div "home_2 Start point Welcome message block_bot_response Bot Response Back to Menu…" at bounding box center [816, 533] width 1097 height 486
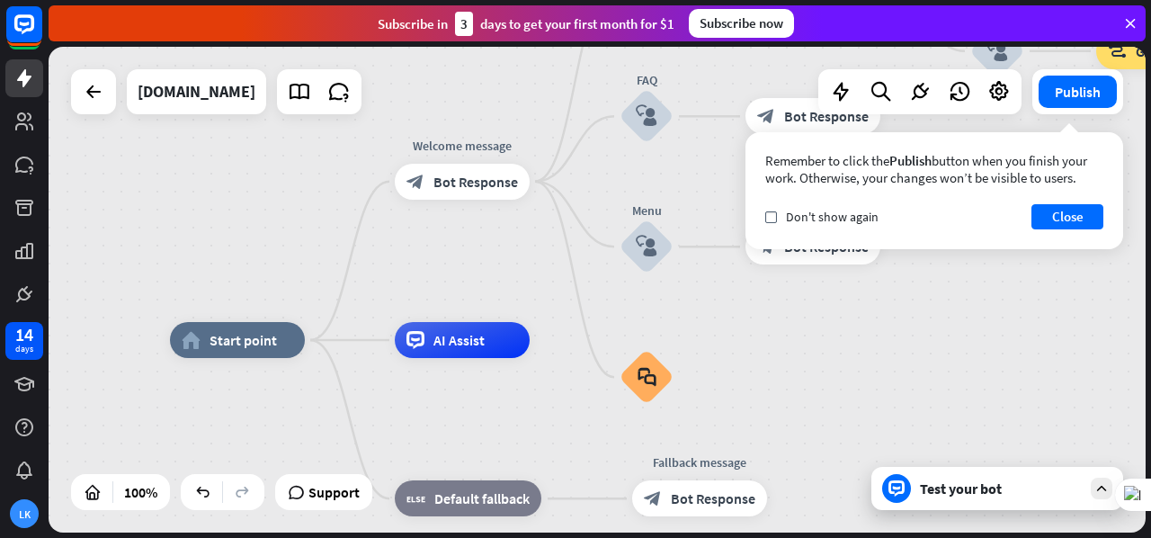
drag, startPoint x: 659, startPoint y: 183, endPoint x: 283, endPoint y: 420, distance: 444.1
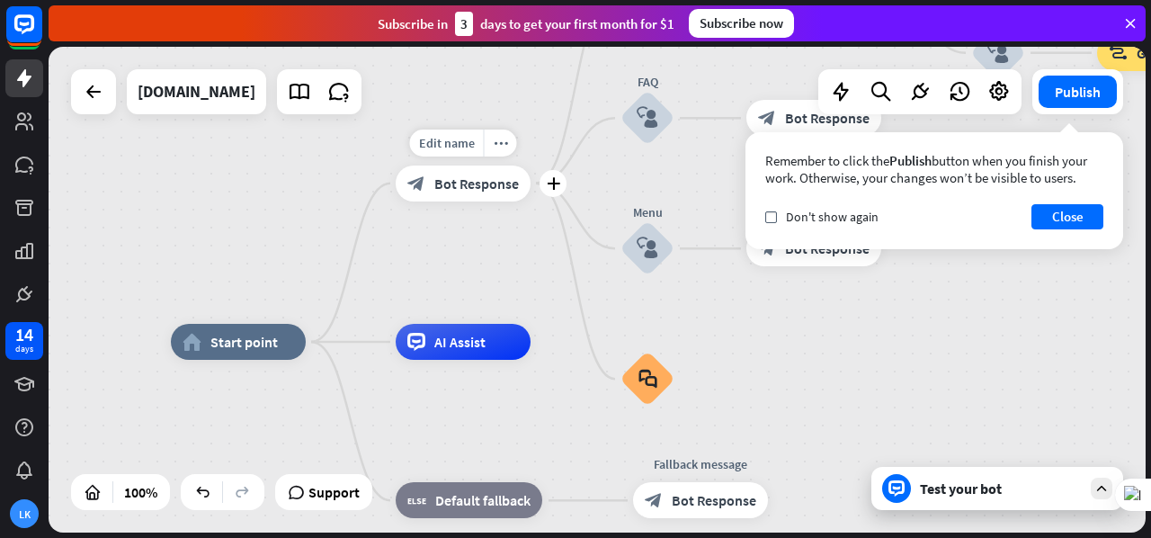
click at [467, 197] on div "block_bot_response Bot Response" at bounding box center [463, 183] width 135 height 36
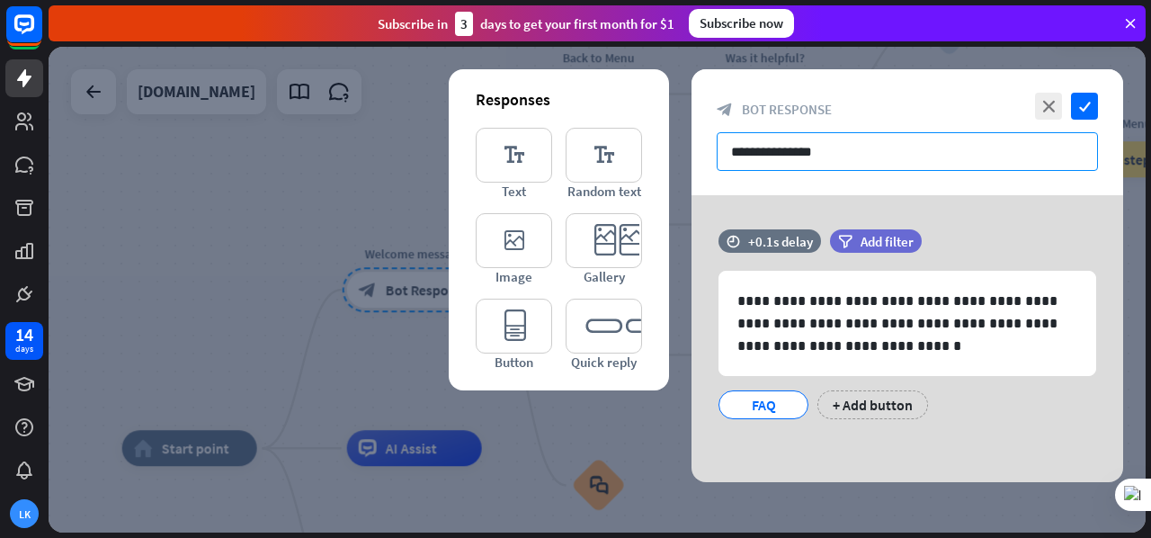
click at [752, 165] on input "**********" at bounding box center [907, 151] width 381 height 39
click at [860, 161] on input "**********" at bounding box center [907, 151] width 381 height 39
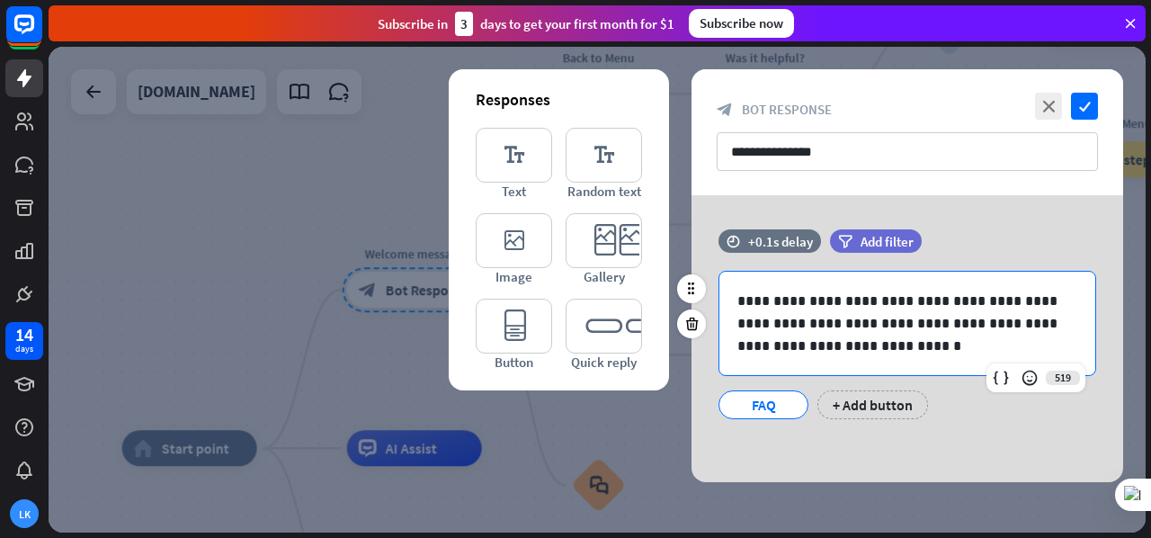
click at [804, 325] on p "**********" at bounding box center [907, 323] width 341 height 67
click at [890, 301] on p "**********" at bounding box center [907, 323] width 341 height 67
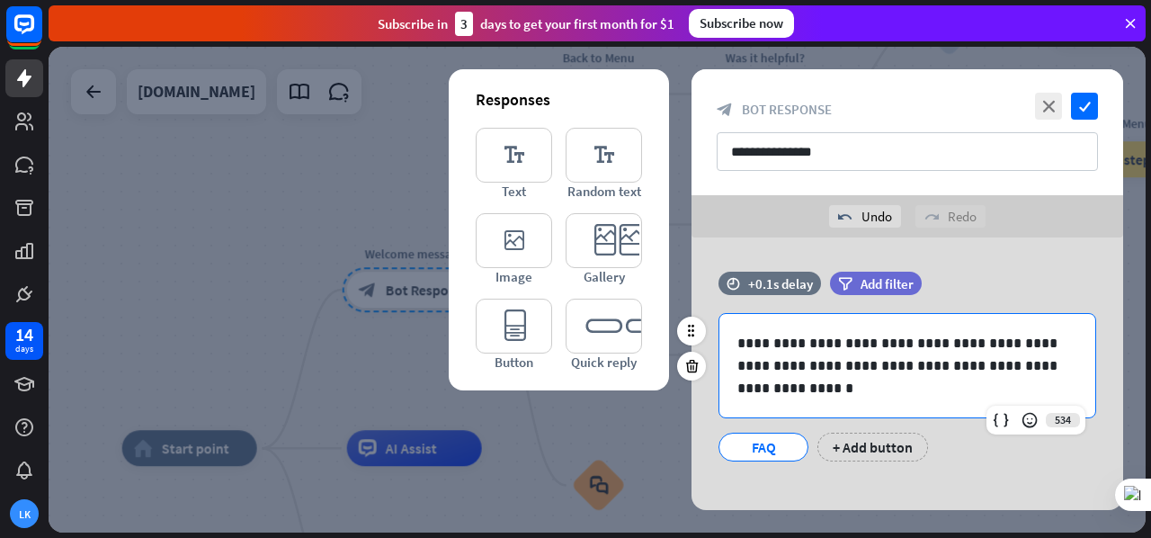
click at [899, 397] on p "**********" at bounding box center [907, 365] width 341 height 67
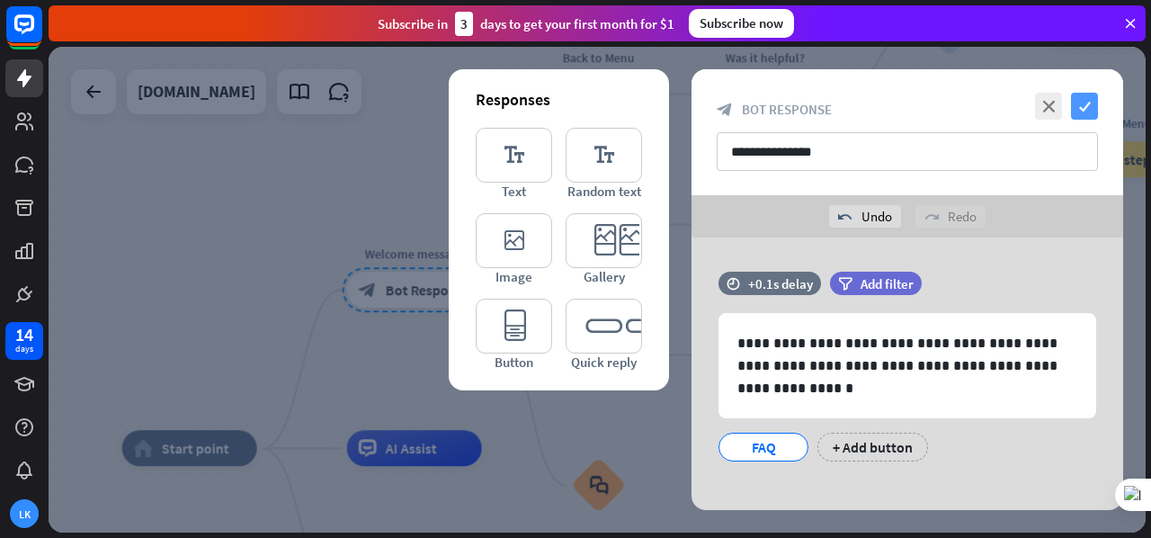
click at [1090, 114] on icon "check" at bounding box center [1084, 106] width 27 height 27
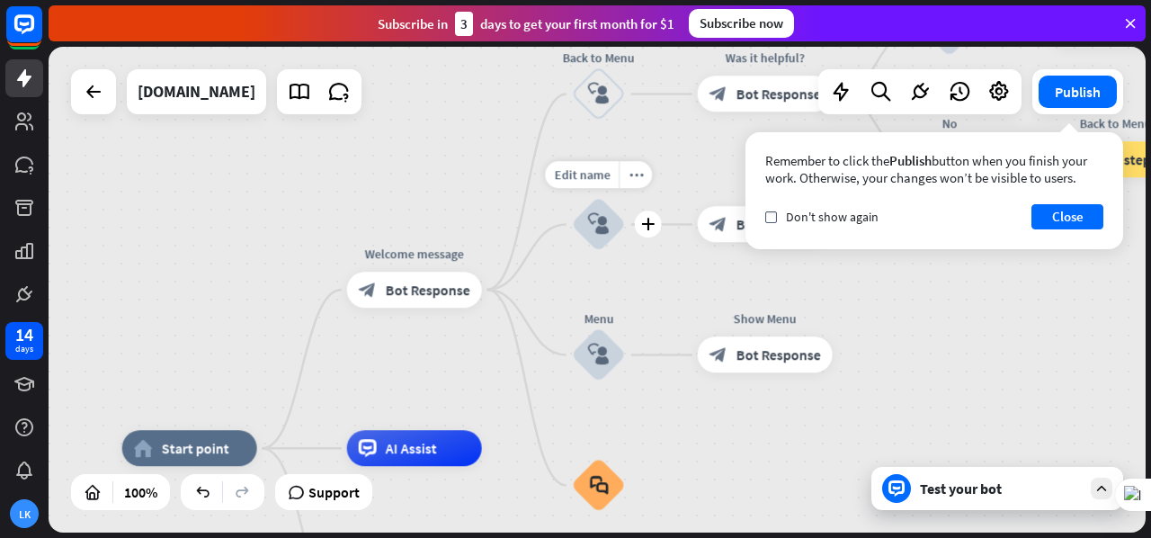
click at [601, 218] on icon "block_user_input" at bounding box center [599, 225] width 22 height 22
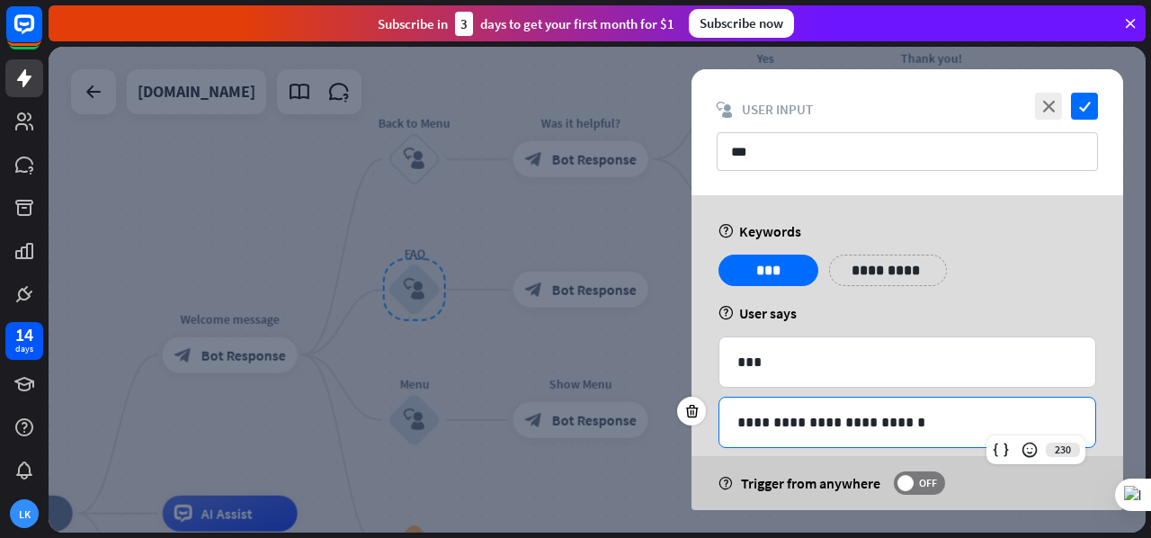
click at [847, 422] on p "**********" at bounding box center [907, 422] width 341 height 22
click at [929, 413] on p "**********" at bounding box center [907, 422] width 341 height 22
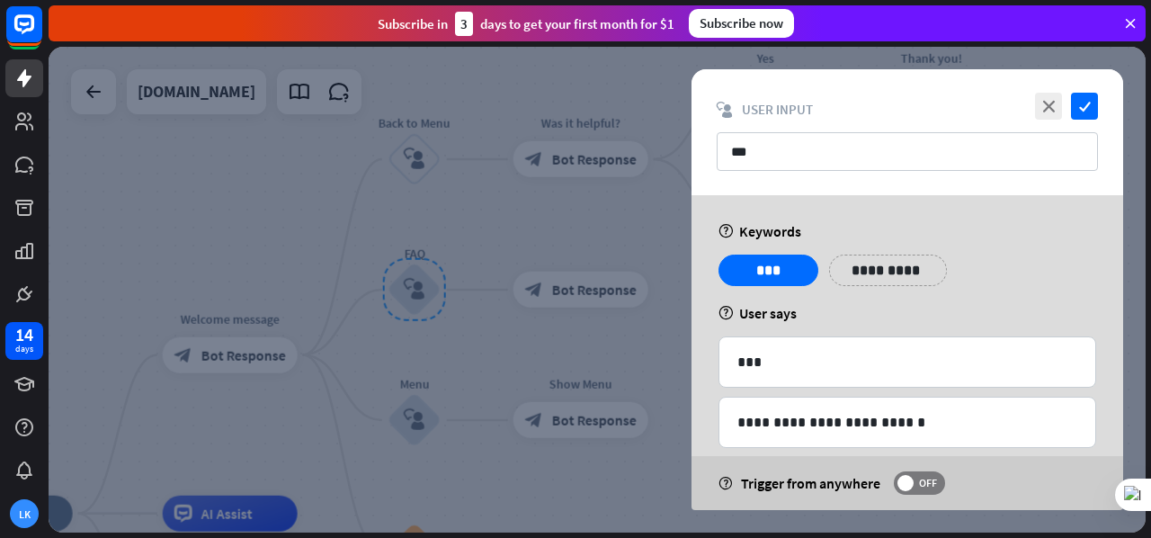
click at [888, 283] on div "**********" at bounding box center [888, 269] width 118 height 31
click at [901, 274] on div "**********" at bounding box center [878, 269] width 99 height 31
click at [970, 270] on div "**********" at bounding box center [907, 276] width 388 height 45
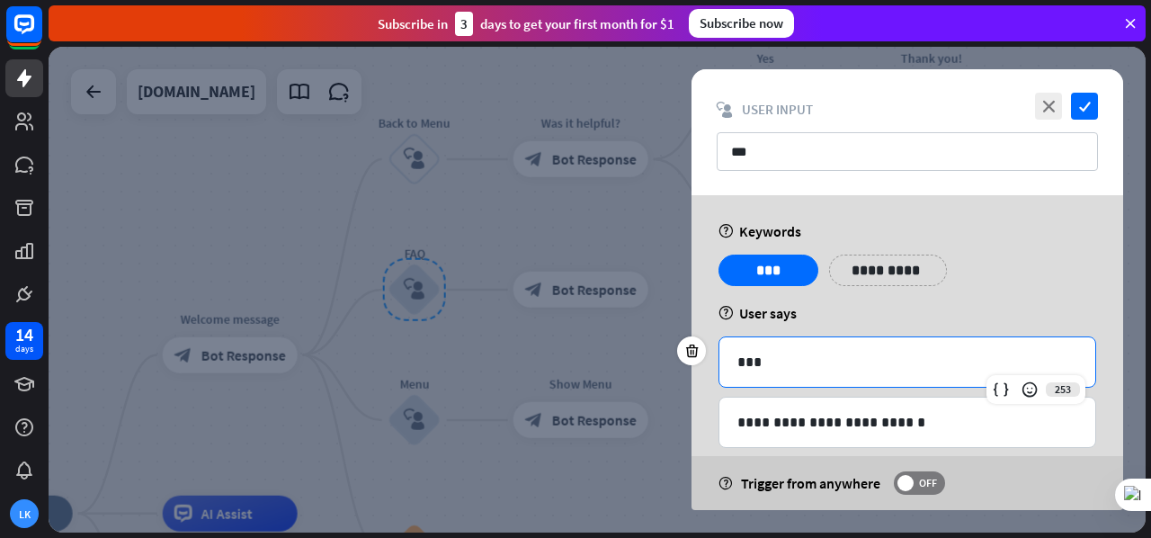
click at [797, 361] on p "***" at bounding box center [907, 362] width 341 height 22
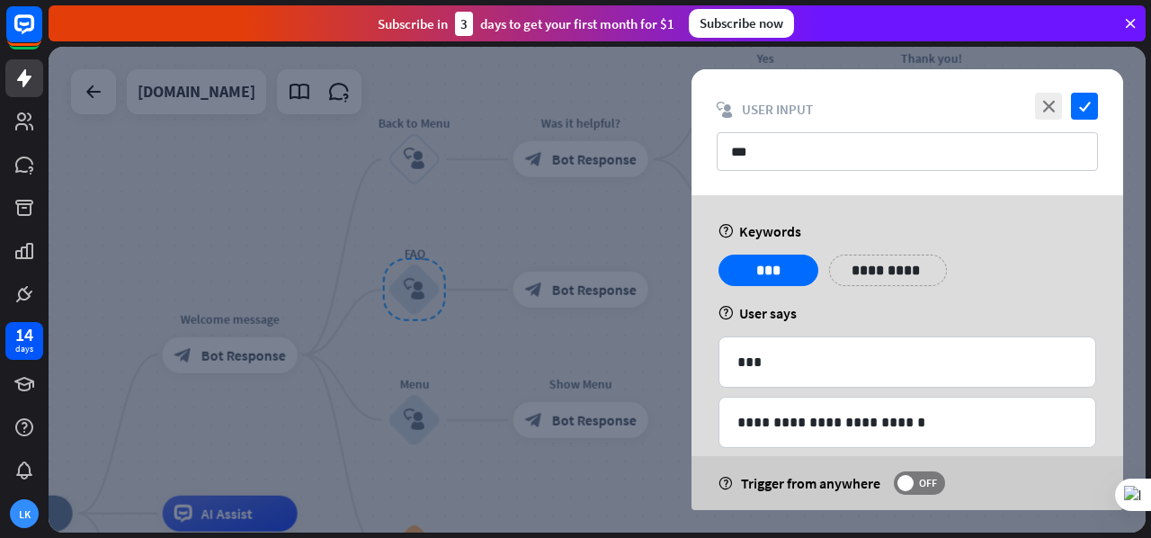
click at [1059, 317] on div "help User says" at bounding box center [907, 313] width 378 height 18
click at [897, 276] on p "**********" at bounding box center [879, 270] width 72 height 22
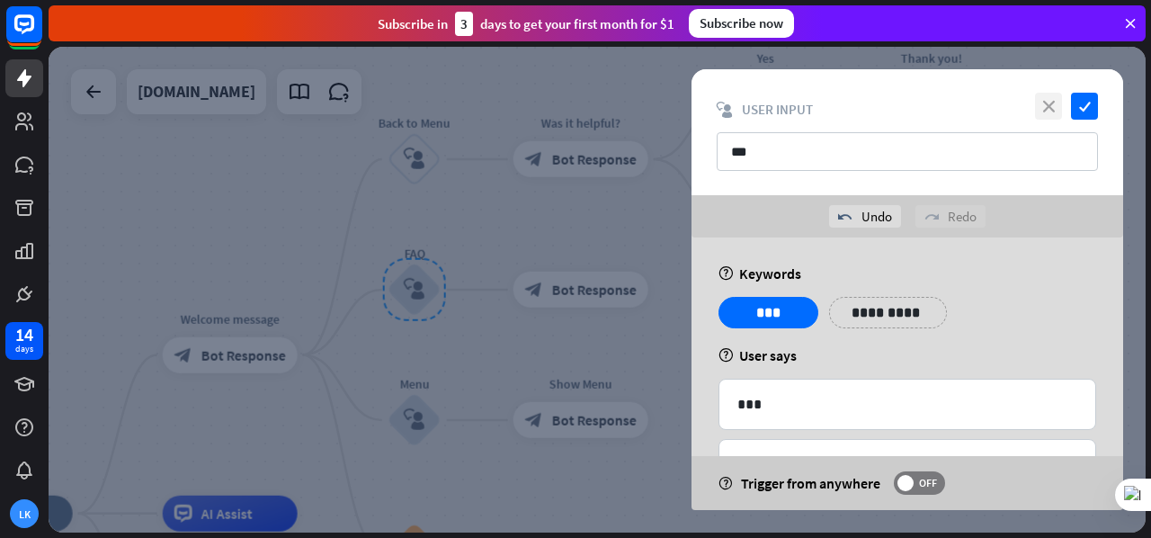
click at [1039, 107] on icon "close" at bounding box center [1048, 106] width 27 height 27
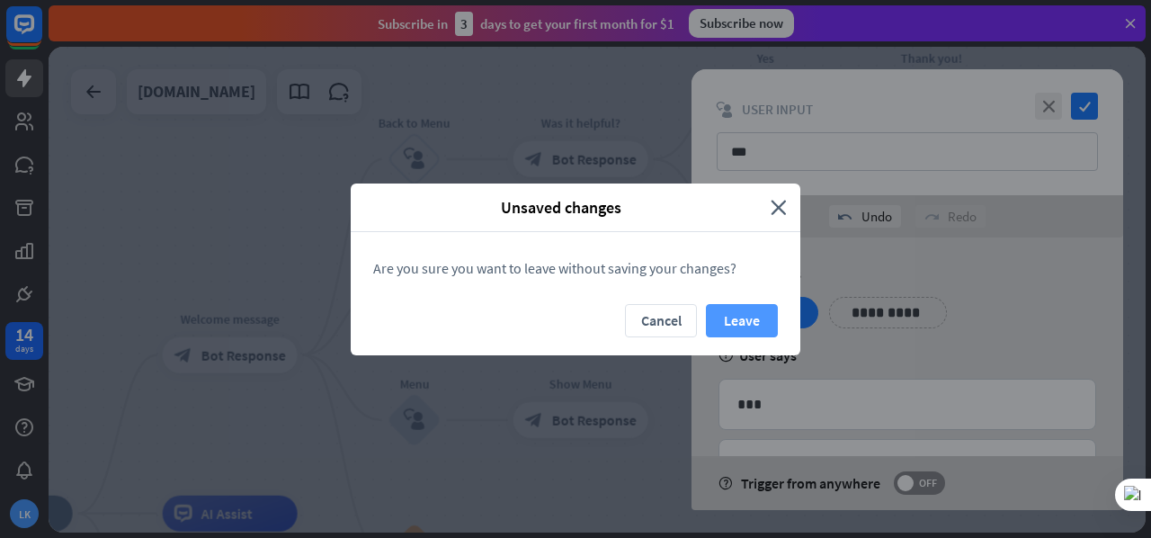
click at [734, 317] on button "Leave" at bounding box center [742, 320] width 72 height 33
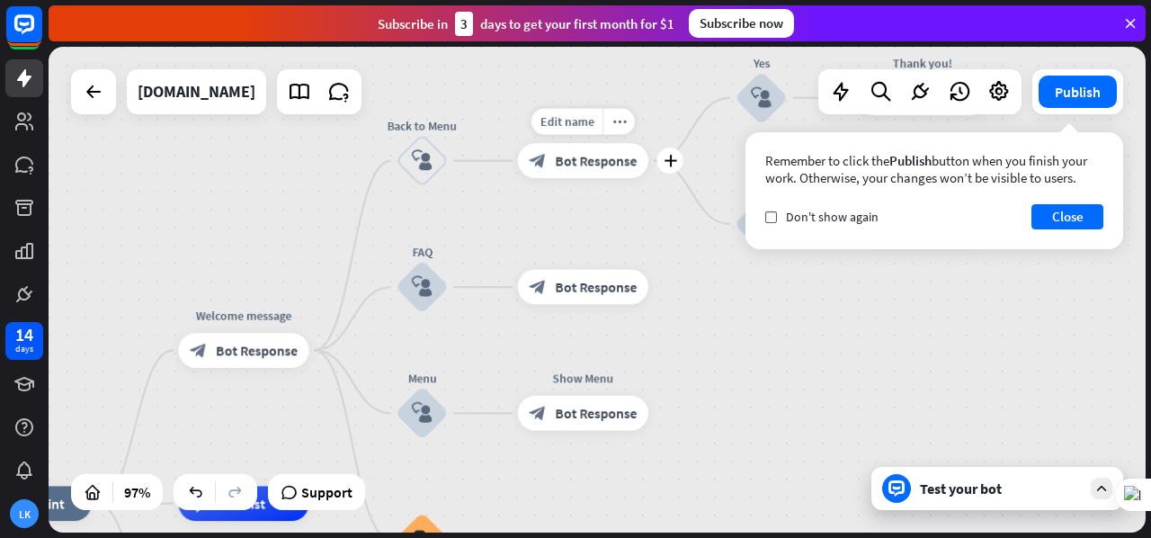
click at [631, 168] on span "Bot Response" at bounding box center [596, 160] width 82 height 17
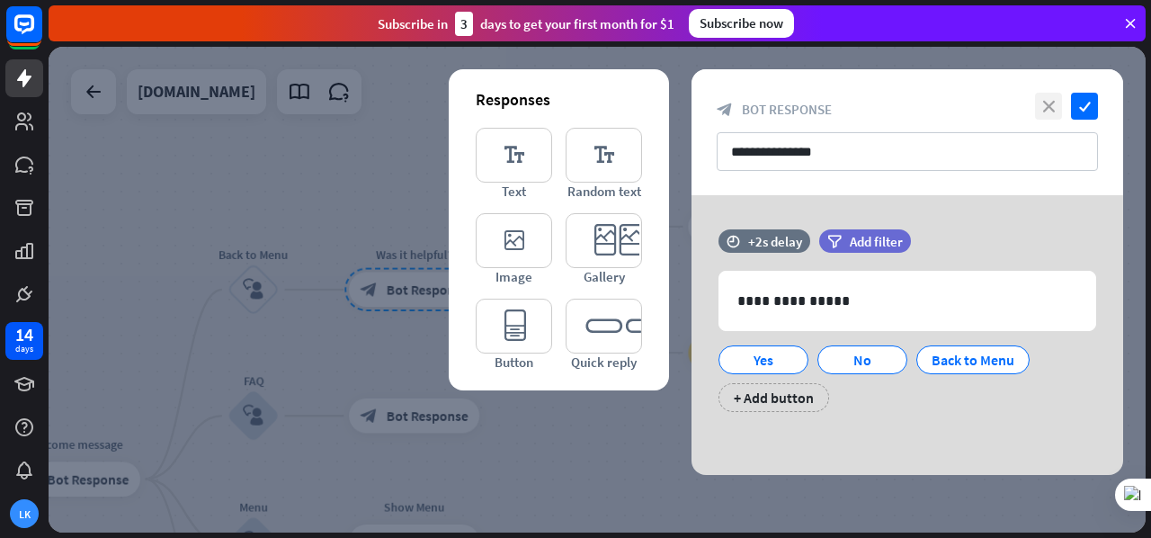
click at [1052, 111] on icon "close" at bounding box center [1048, 106] width 27 height 27
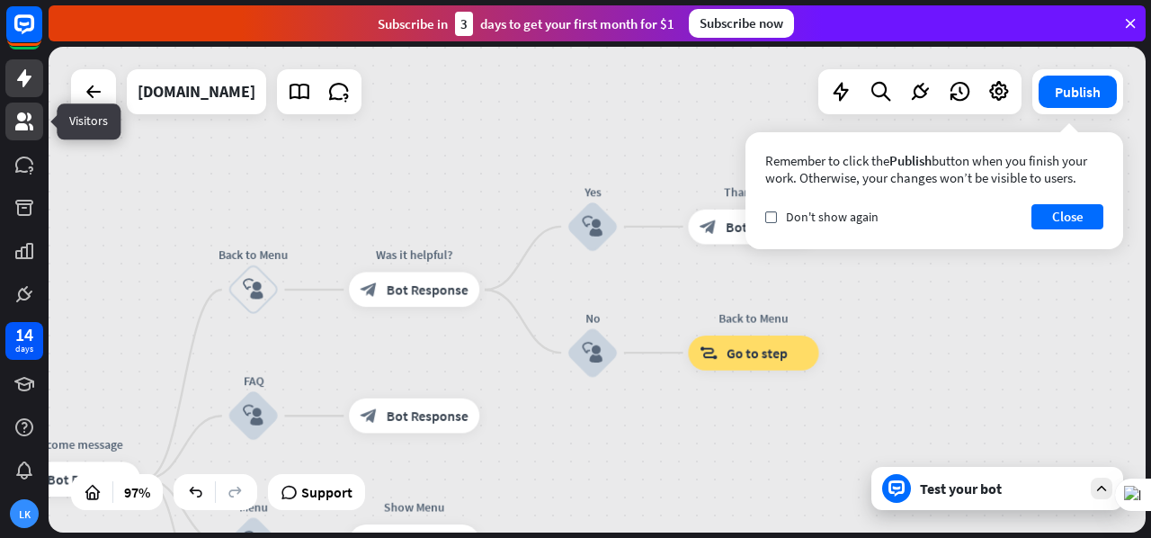
click at [29, 121] on icon at bounding box center [24, 122] width 22 height 22
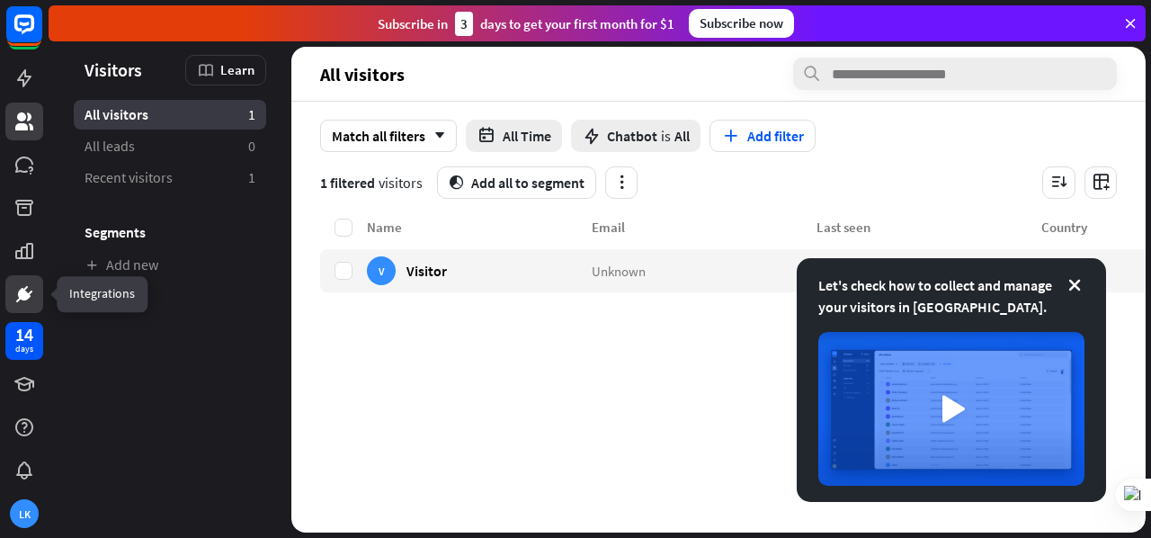
click at [26, 290] on icon at bounding box center [24, 294] width 22 height 22
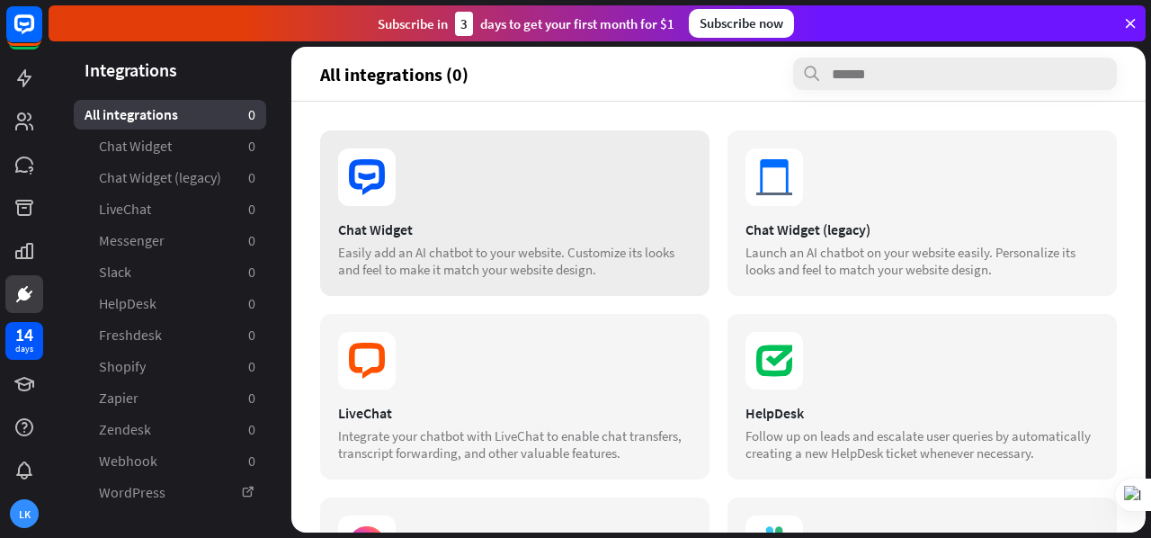
click at [529, 260] on div "Easily add an AI chatbot to your website. Customize its looks and feel to make …" at bounding box center [514, 261] width 353 height 34
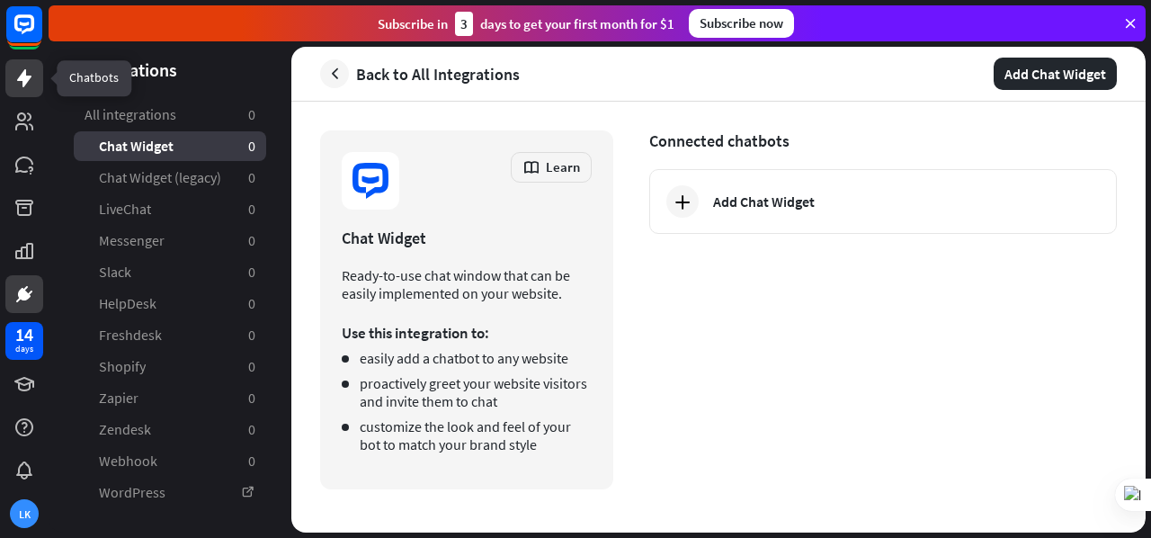
click at [32, 91] on link at bounding box center [24, 78] width 38 height 38
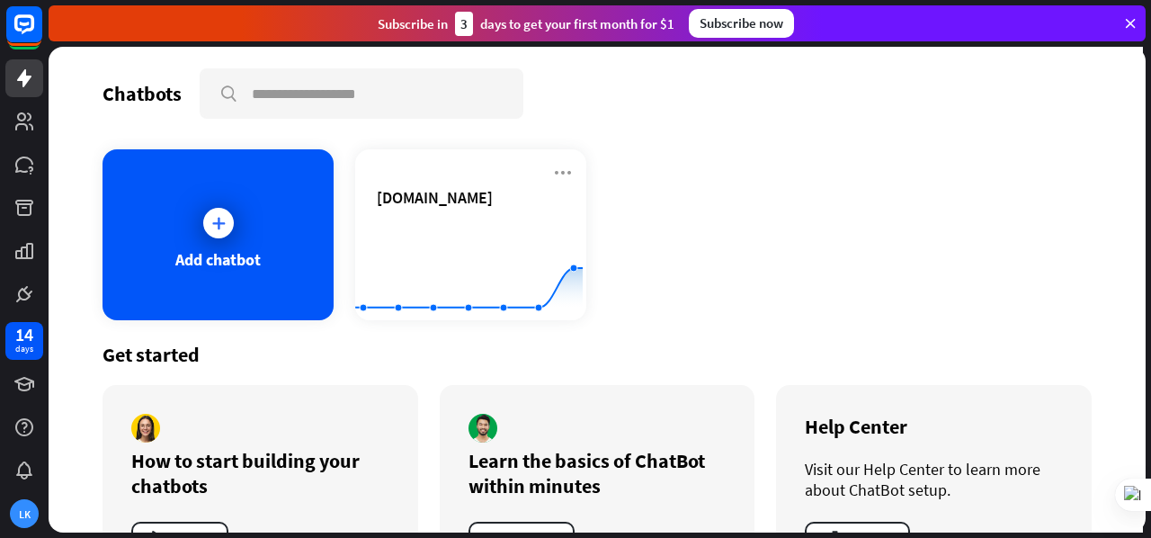
scroll to position [72, 0]
